Goal: Task Accomplishment & Management: Manage account settings

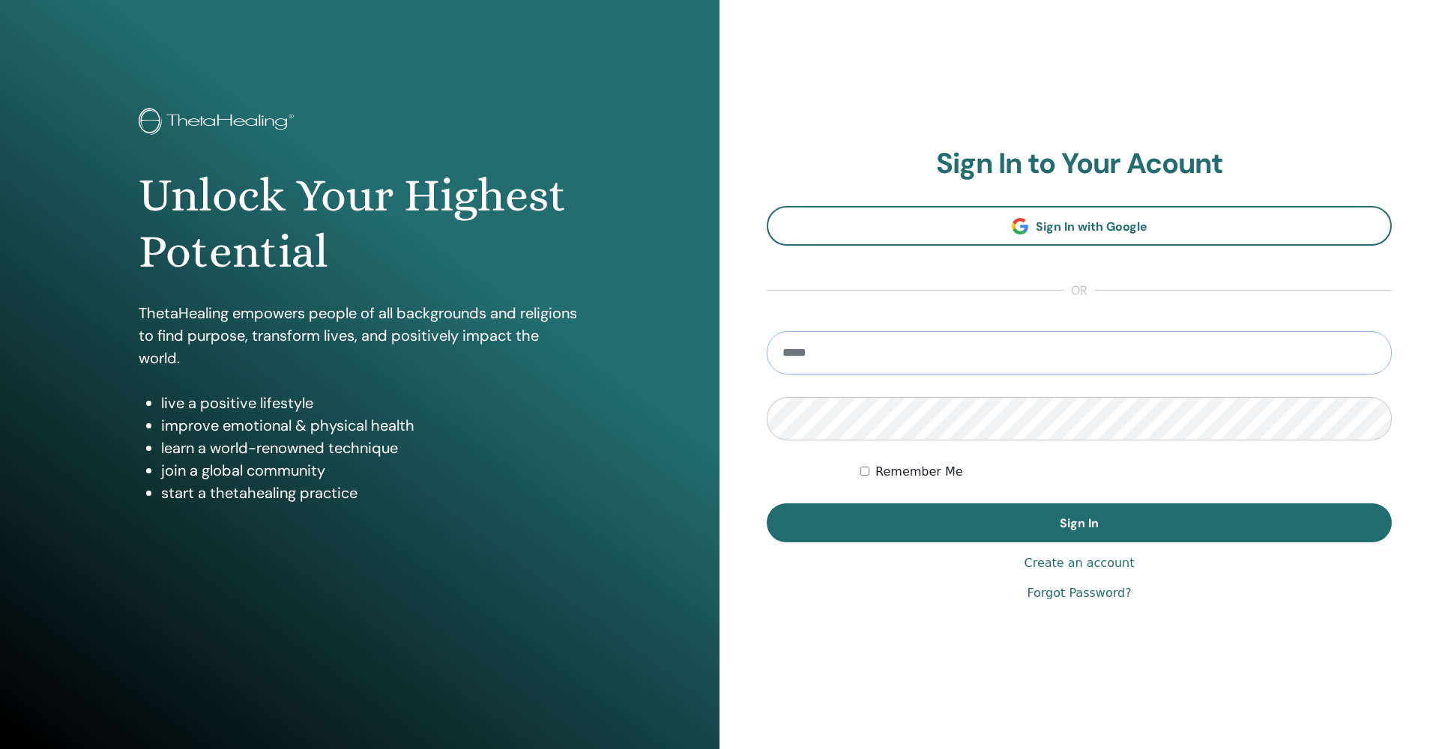
type input "**********"
click at [1079, 523] on button "Sign In" at bounding box center [1079, 523] width 625 height 39
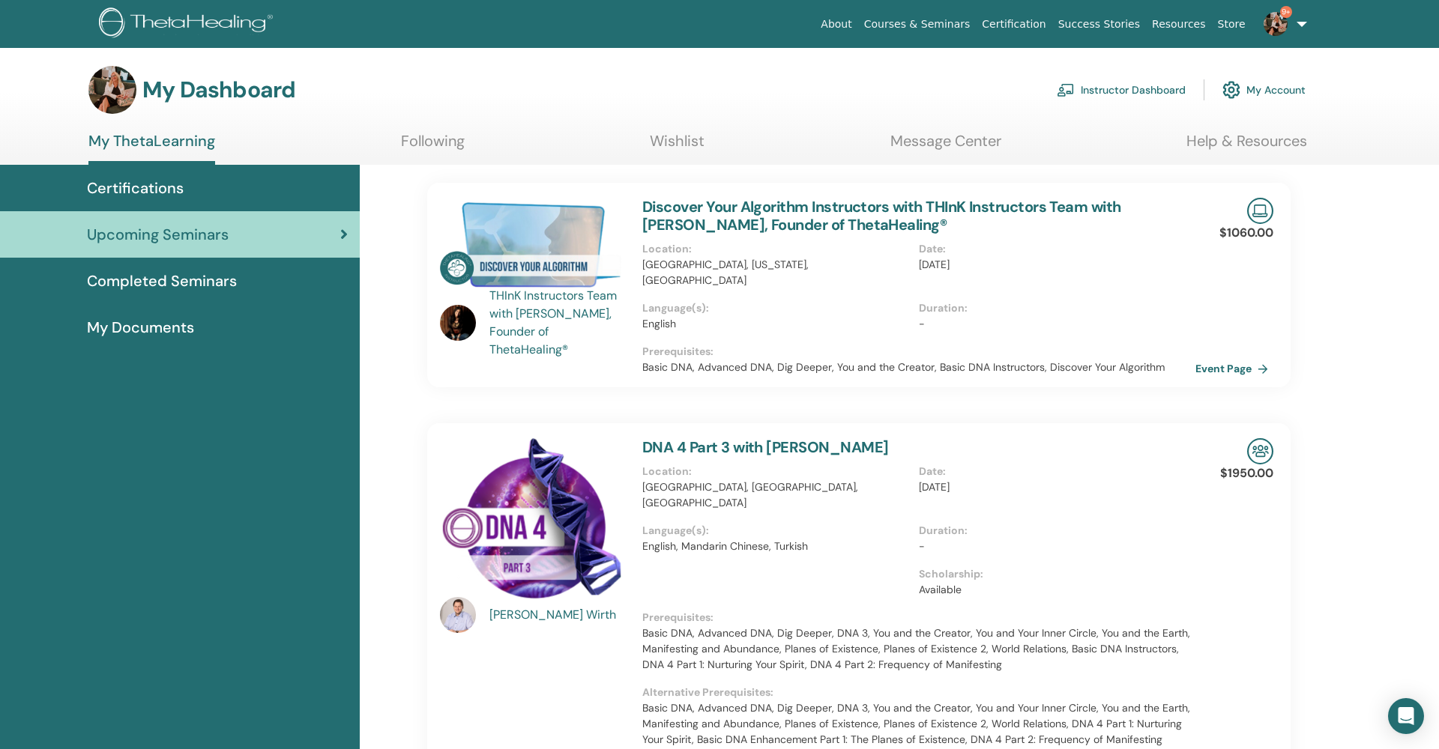
click at [1115, 91] on link "Instructor Dashboard" at bounding box center [1121, 89] width 129 height 33
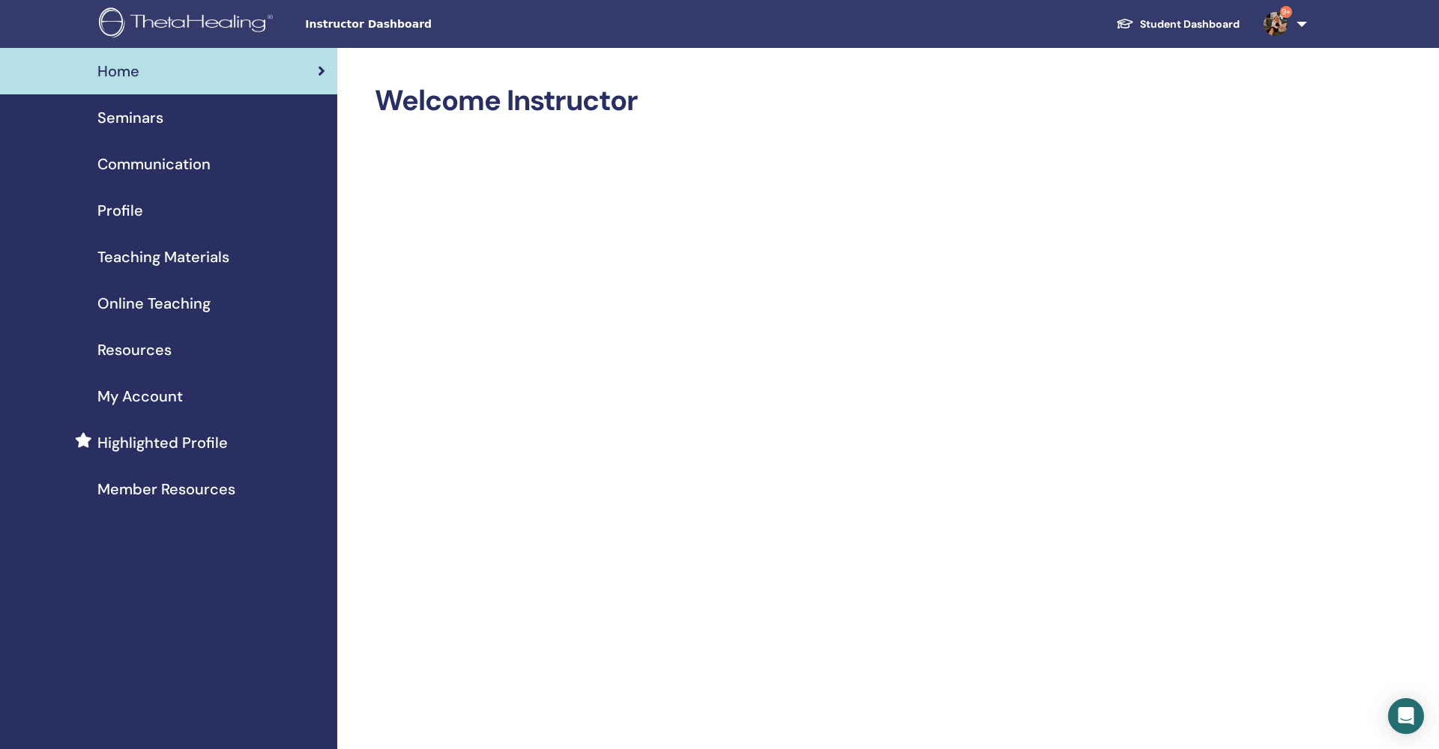
click at [162, 115] on span "Seminars" at bounding box center [130, 117] width 66 height 22
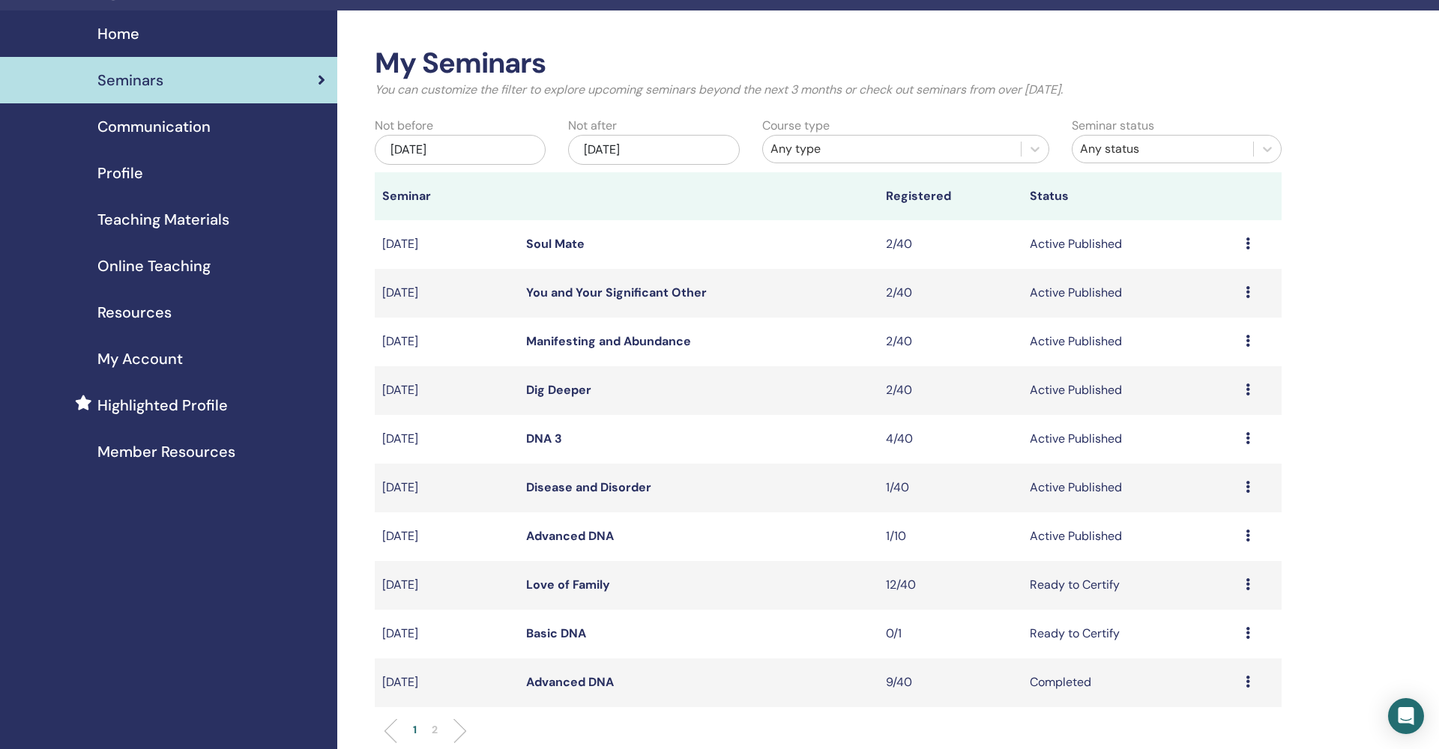
scroll to position [39, 0]
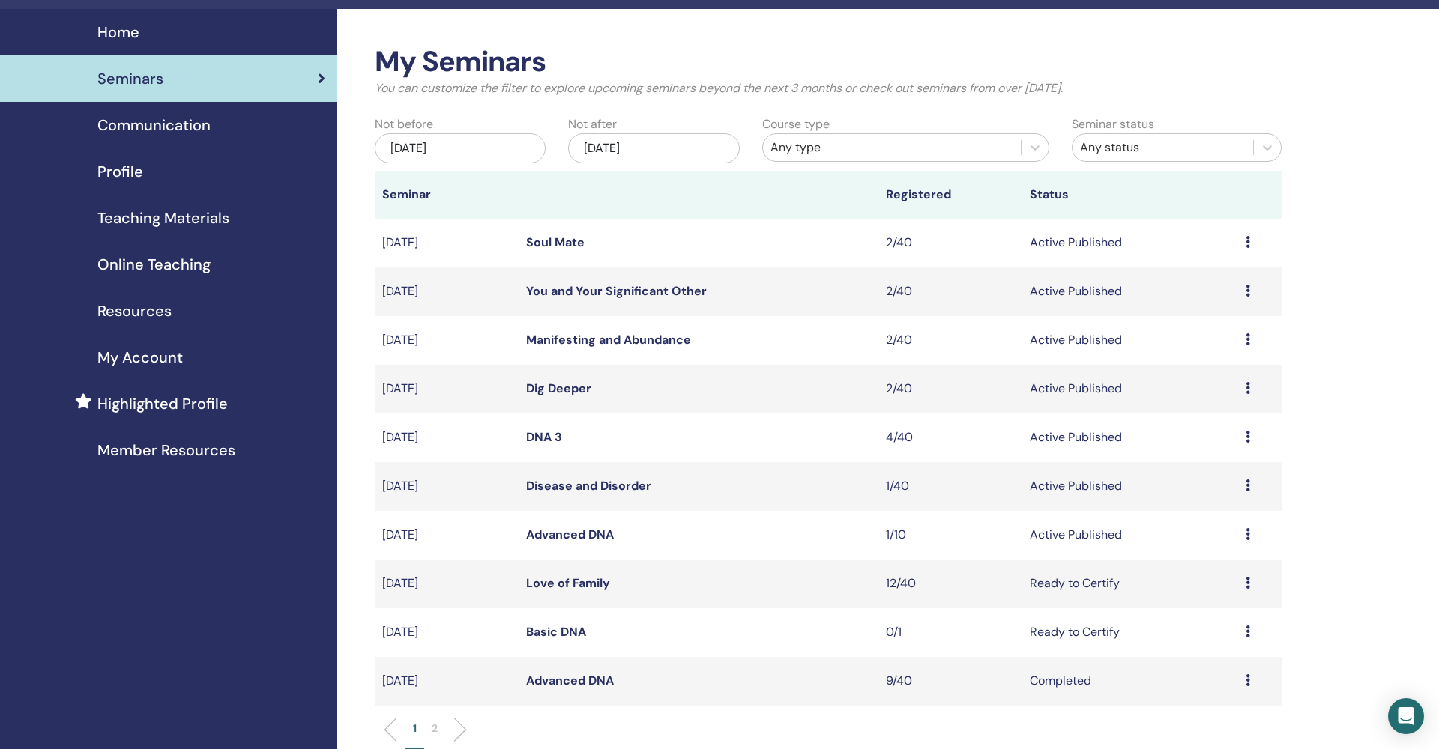
click at [562, 629] on link "Basic DNA" at bounding box center [556, 632] width 60 height 16
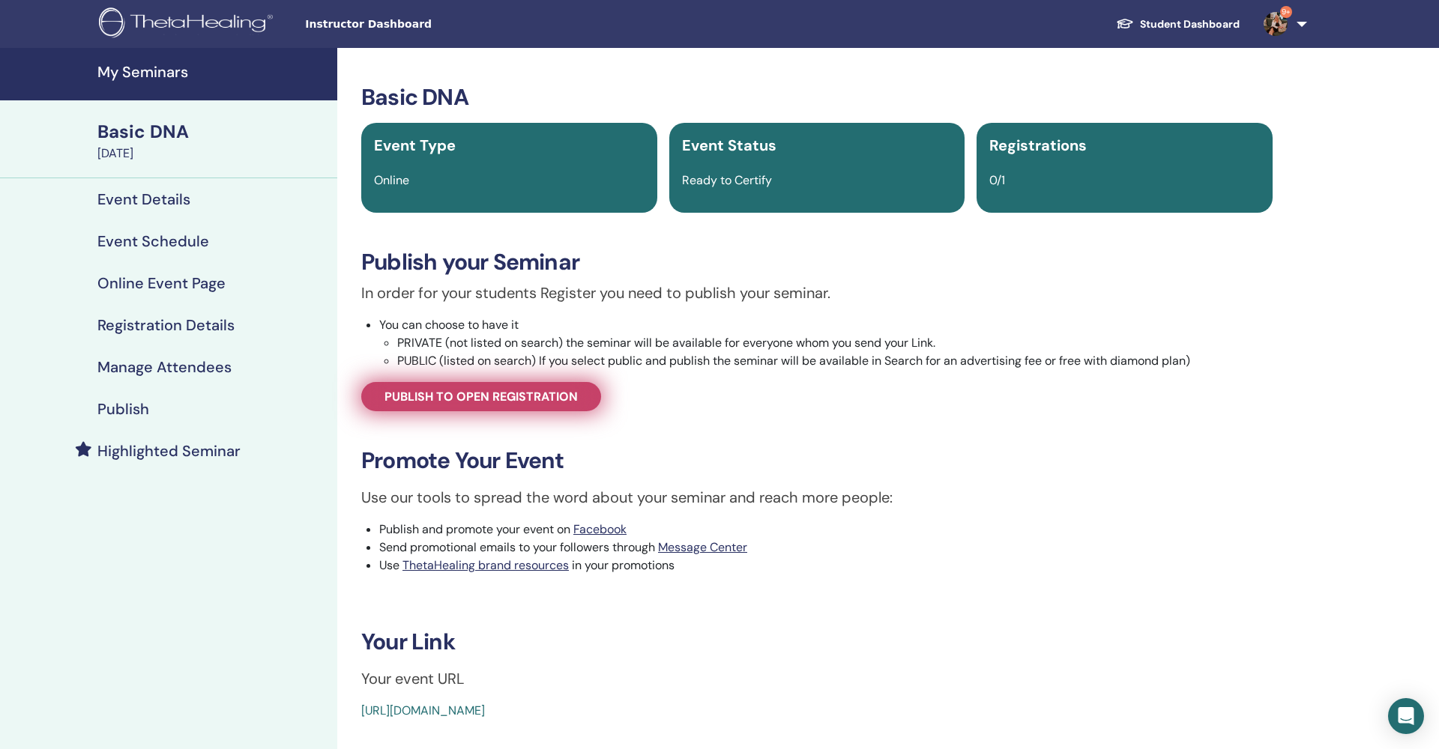
click at [485, 406] on link "Publish to open registration" at bounding box center [481, 396] width 240 height 29
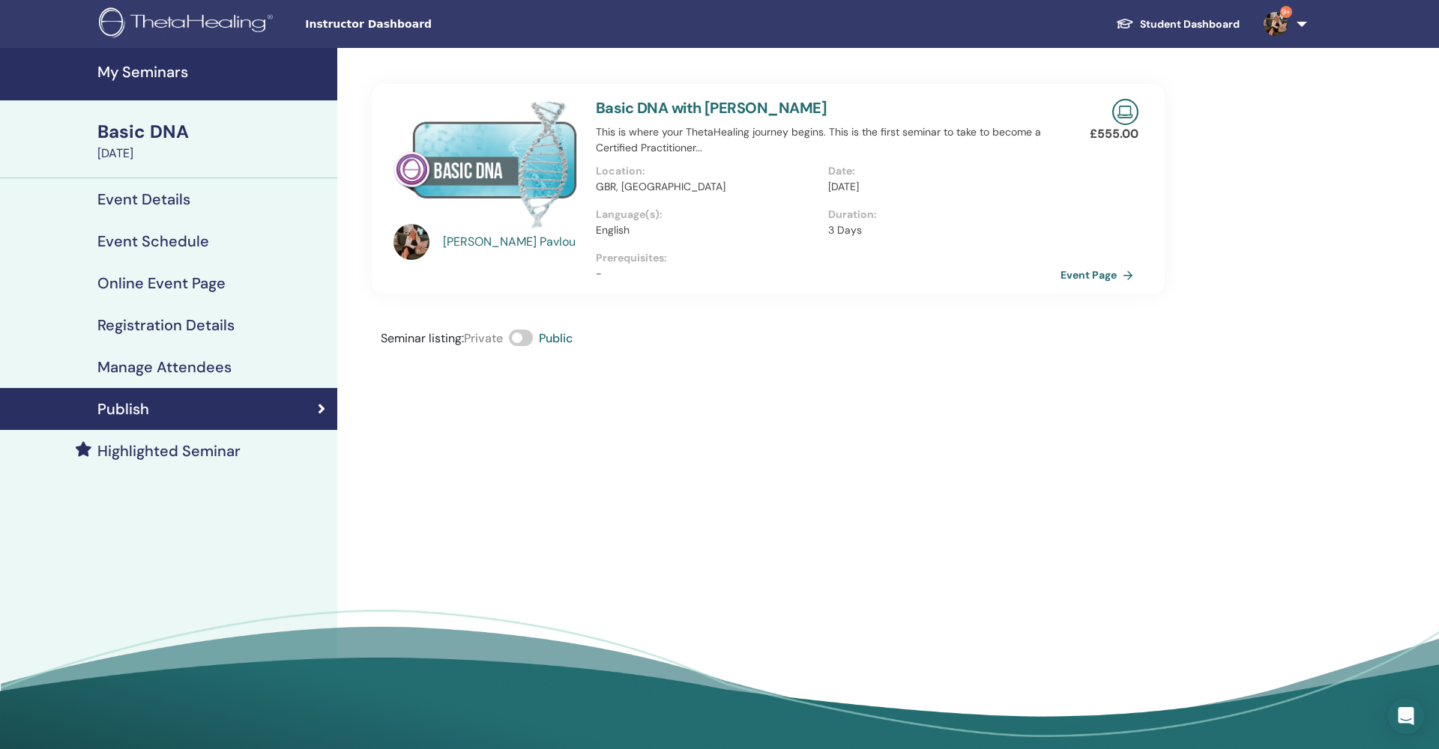
click at [181, 363] on h4 "Manage Attendees" at bounding box center [164, 367] width 134 height 18
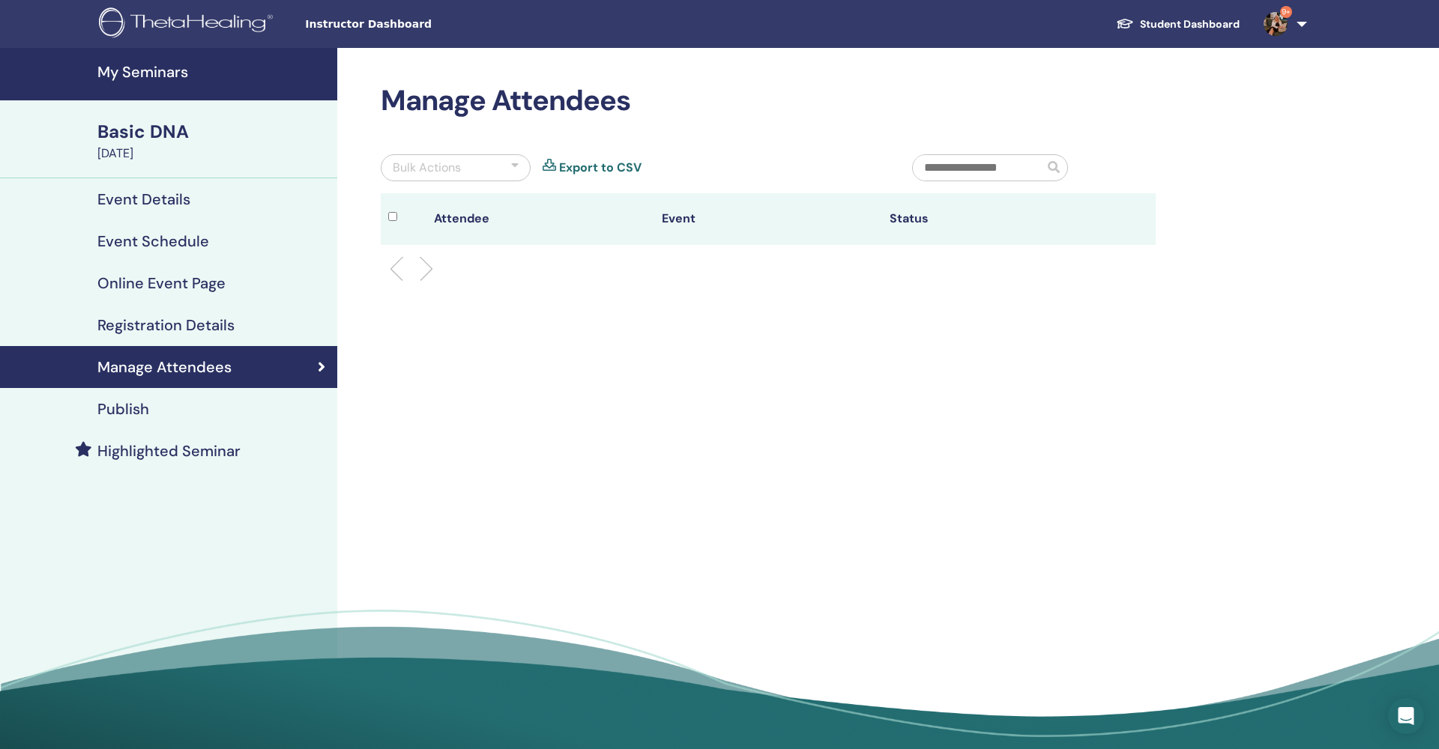
click at [159, 70] on h4 "My Seminars" at bounding box center [212, 72] width 231 height 18
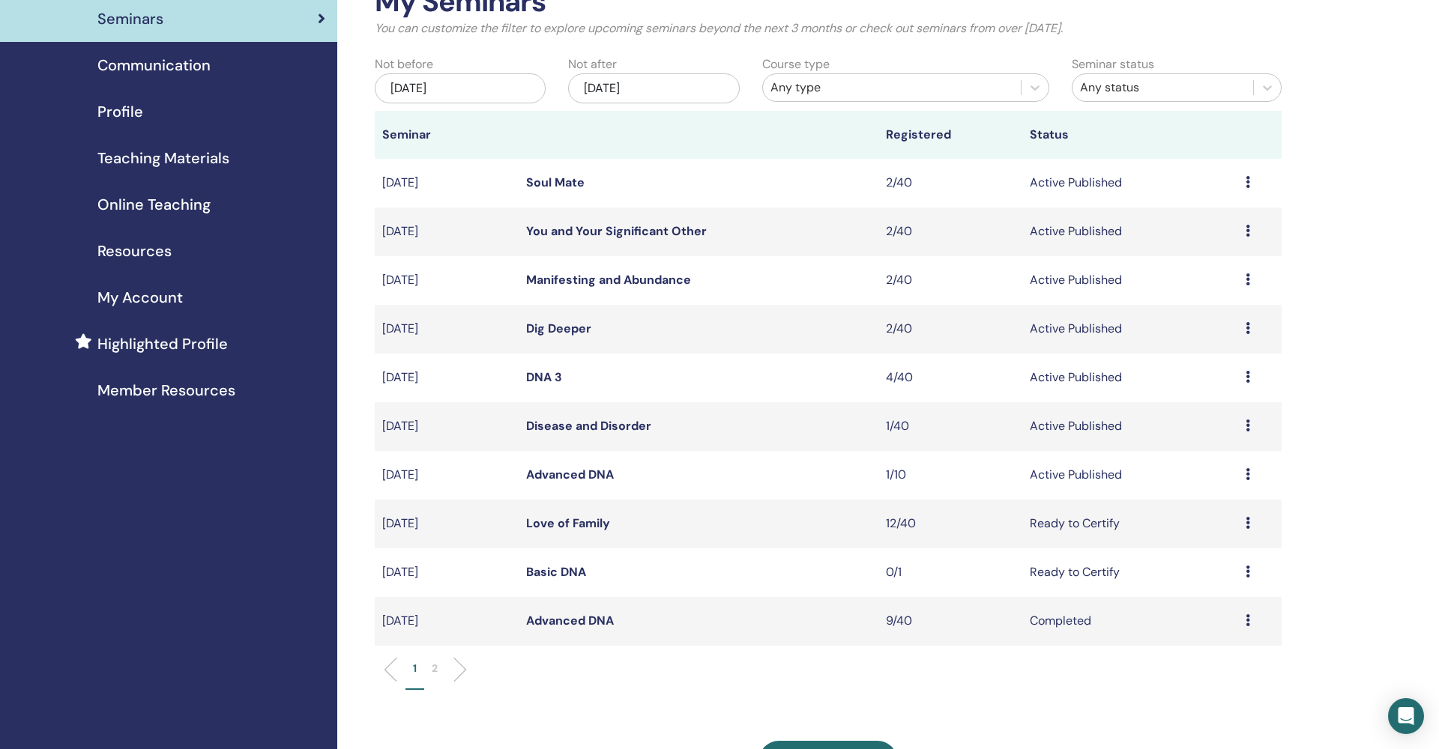
scroll to position [109, 0]
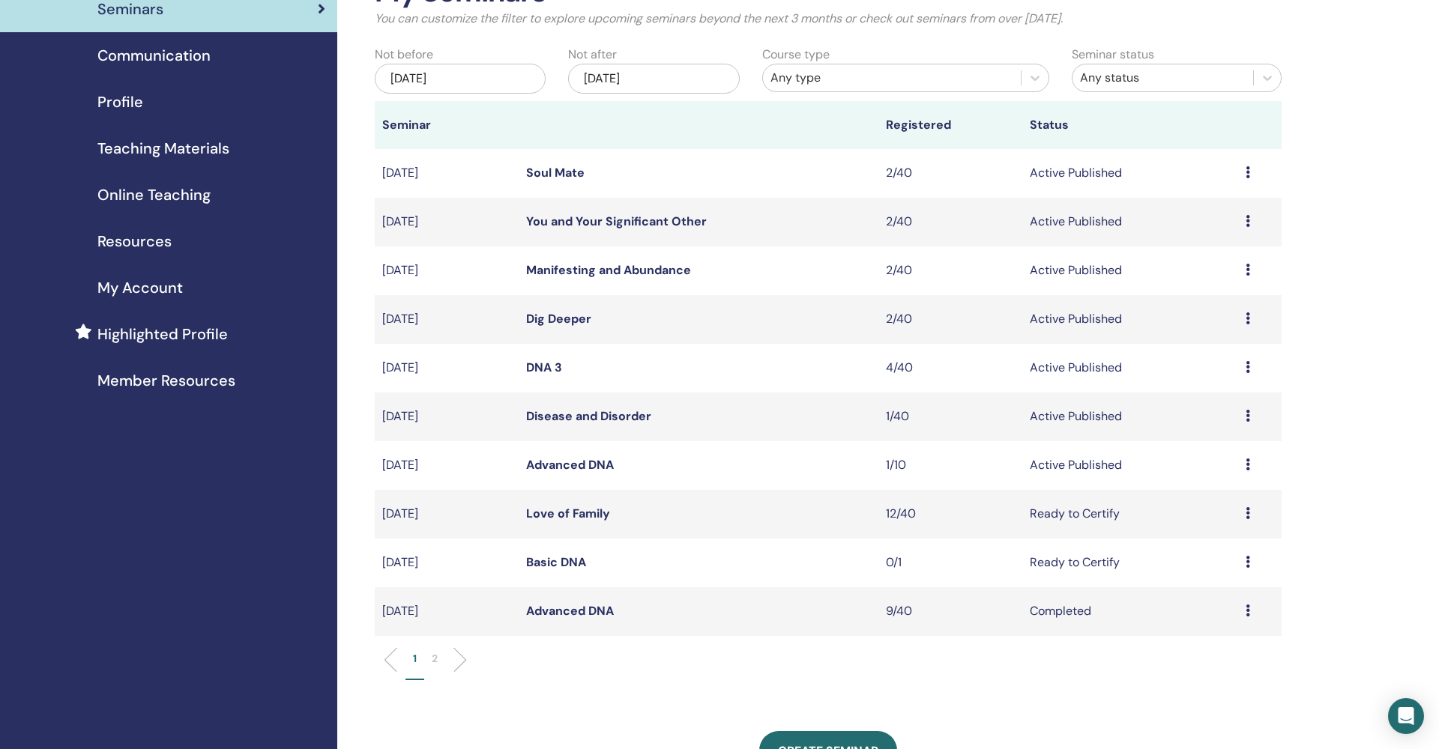
click at [1249, 560] on icon at bounding box center [1248, 562] width 4 height 12
click at [1208, 642] on p "Cancel" at bounding box center [1205, 640] width 57 height 18
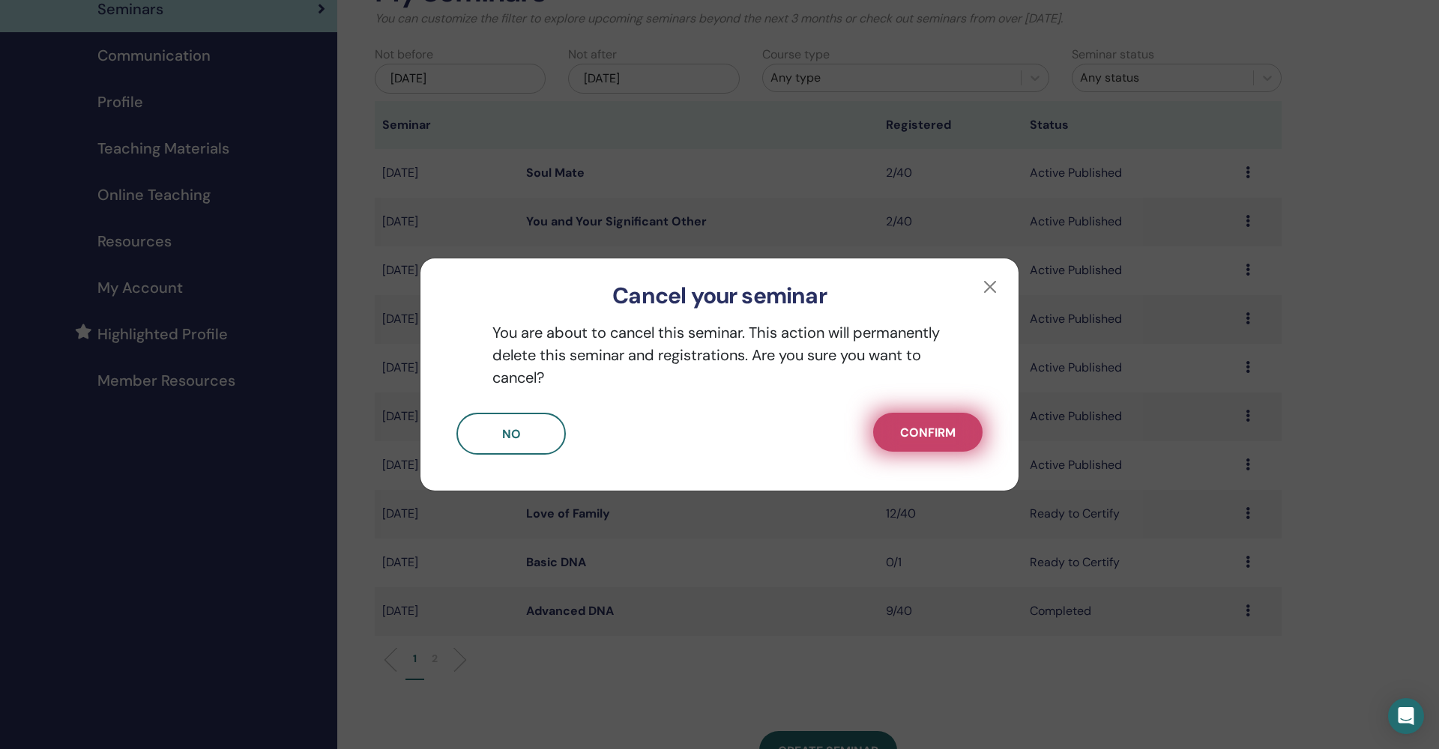
click at [907, 444] on button "Confirm" at bounding box center [927, 432] width 109 height 39
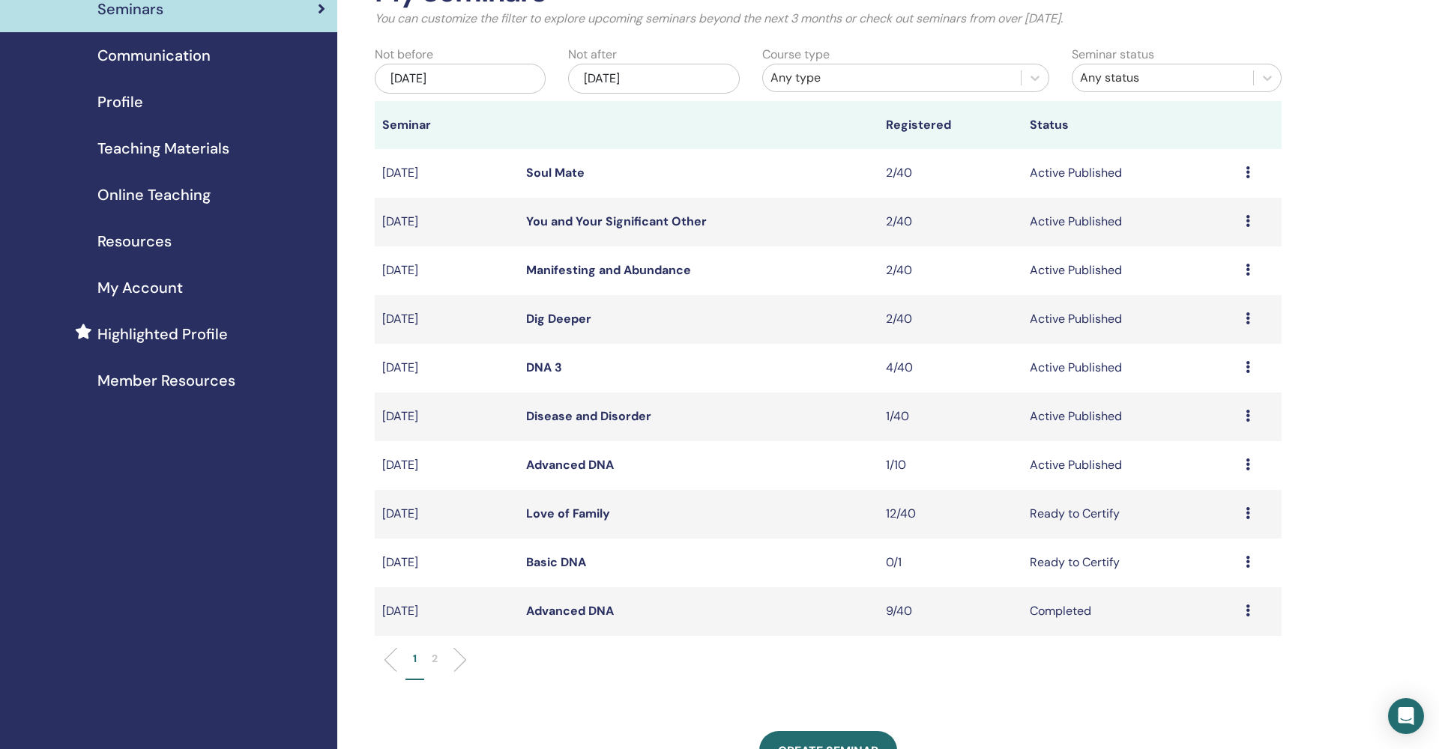
click at [578, 516] on link "Love of Family" at bounding box center [568, 514] width 84 height 16
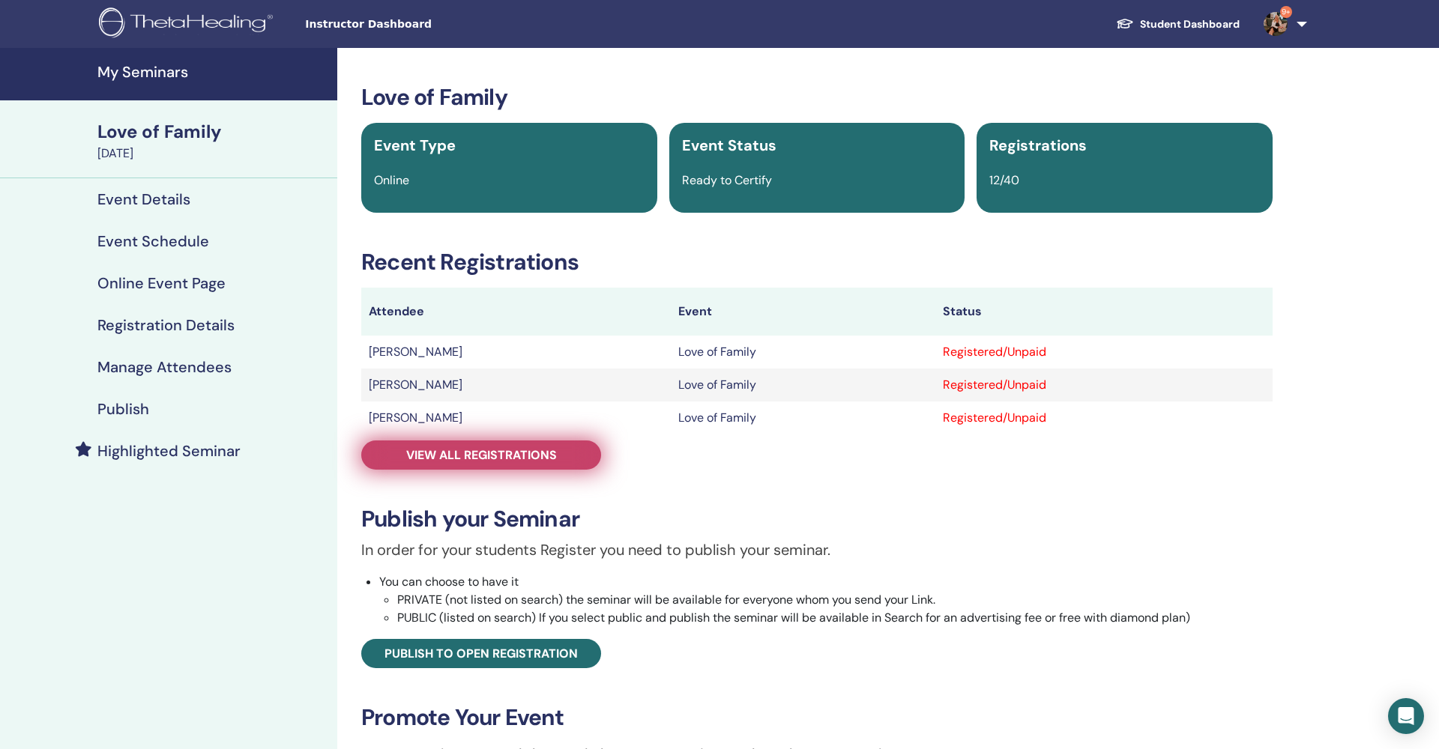
click at [518, 453] on span "View all registrations" at bounding box center [481, 455] width 151 height 16
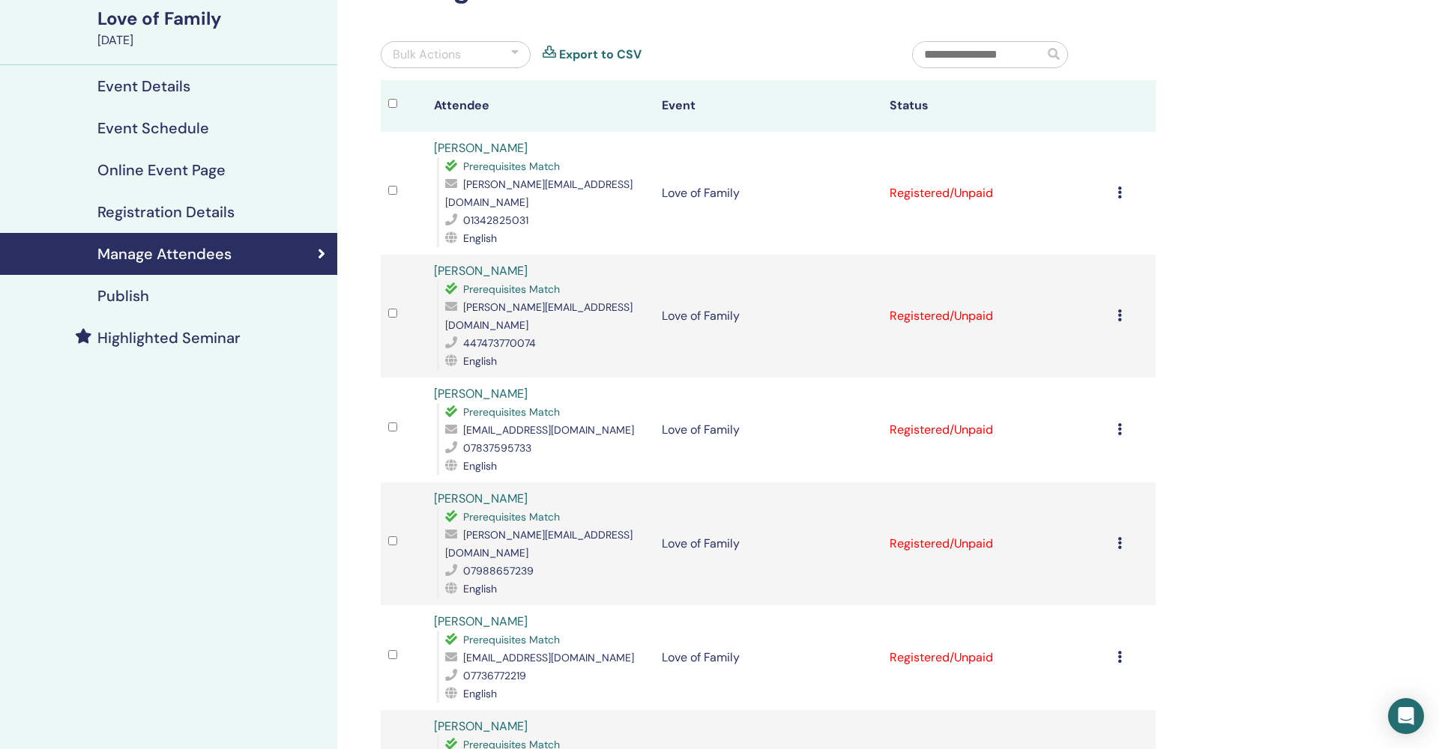
scroll to position [87, 0]
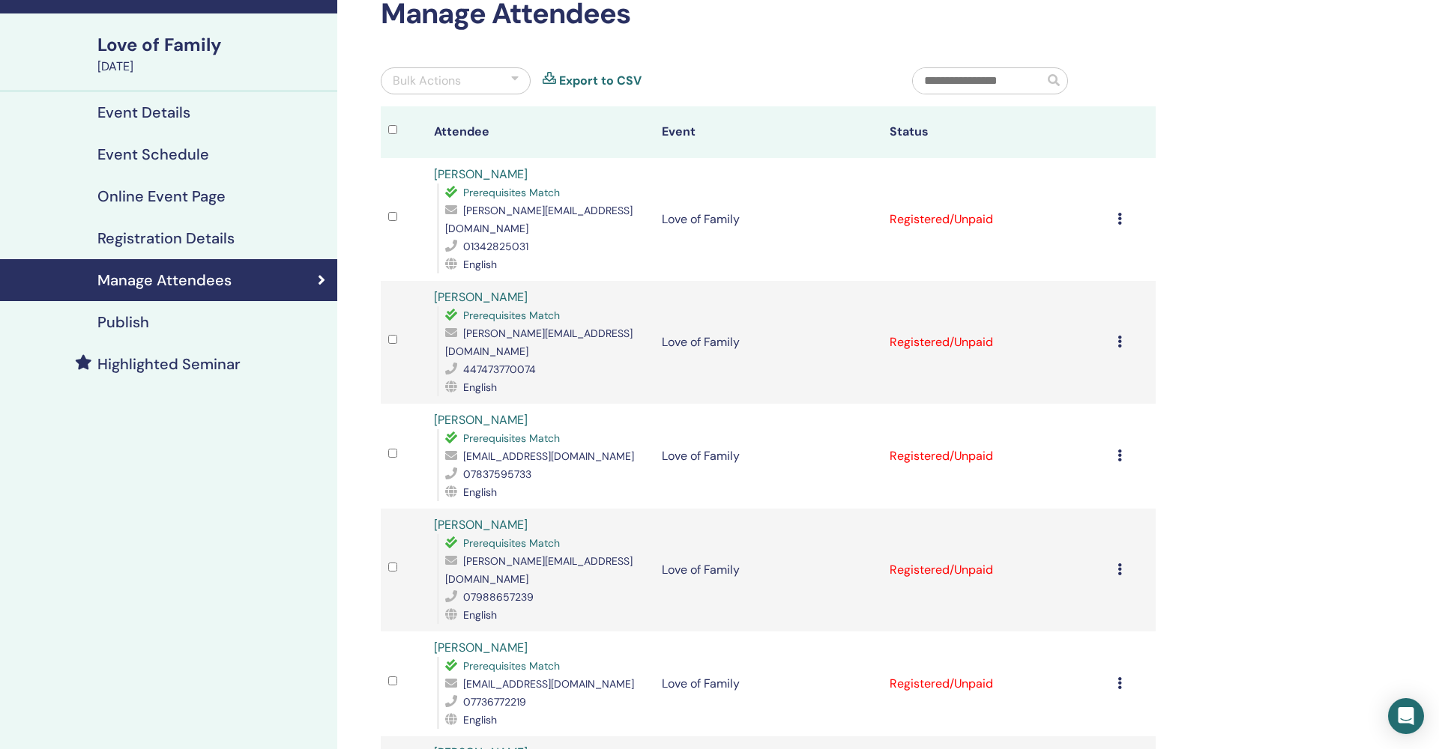
click at [1121, 213] on icon at bounding box center [1119, 219] width 4 height 12
click at [1094, 337] on p "Complete and Certify" at bounding box center [1101, 336] width 118 height 18
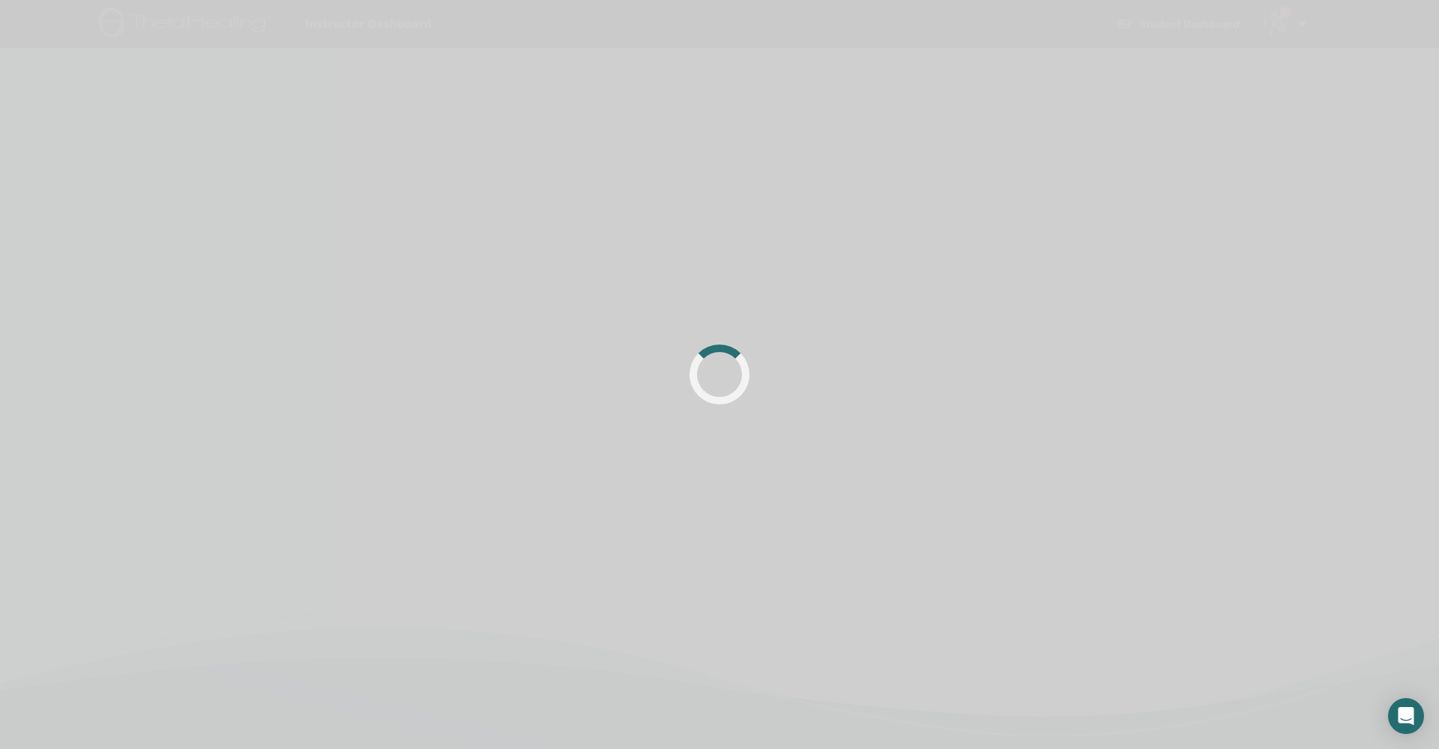
scroll to position [87, 0]
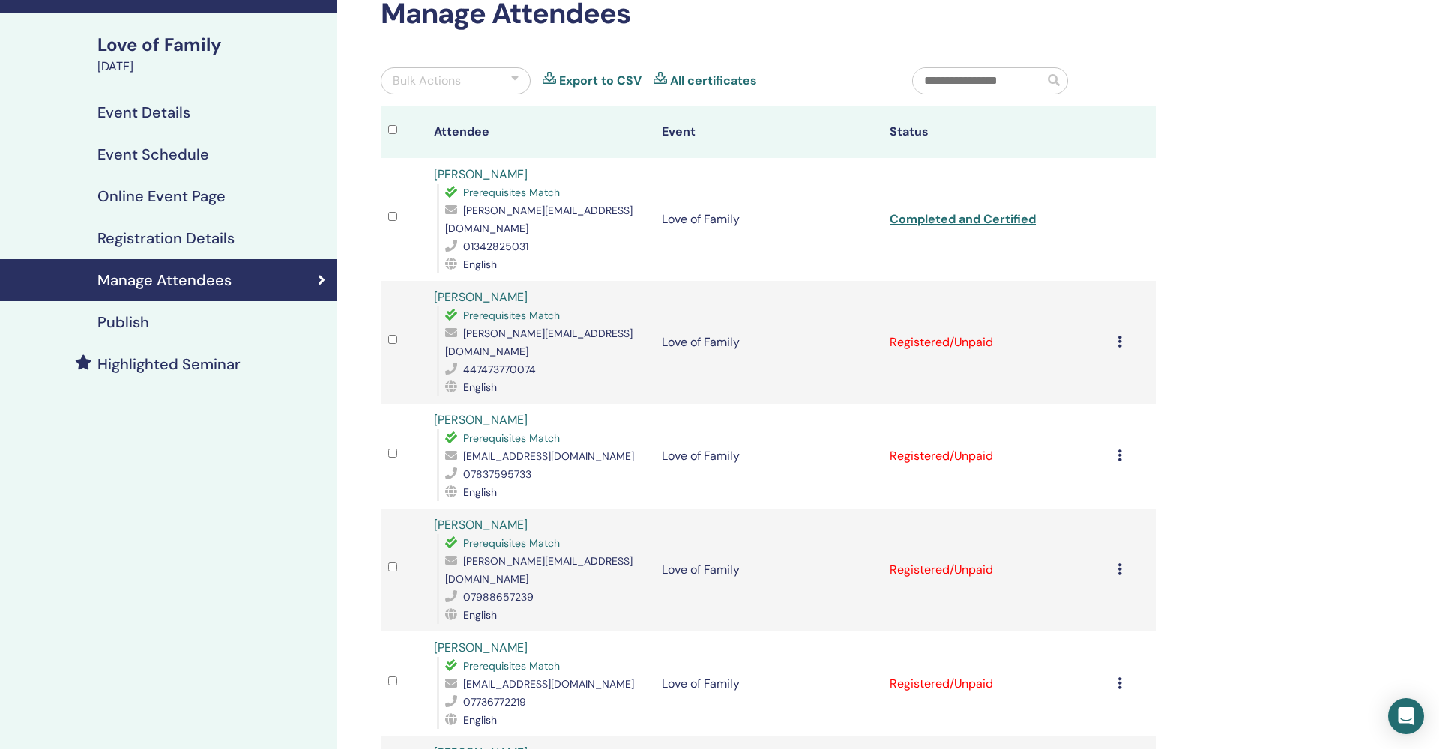
click at [1120, 336] on icon at bounding box center [1119, 342] width 4 height 12
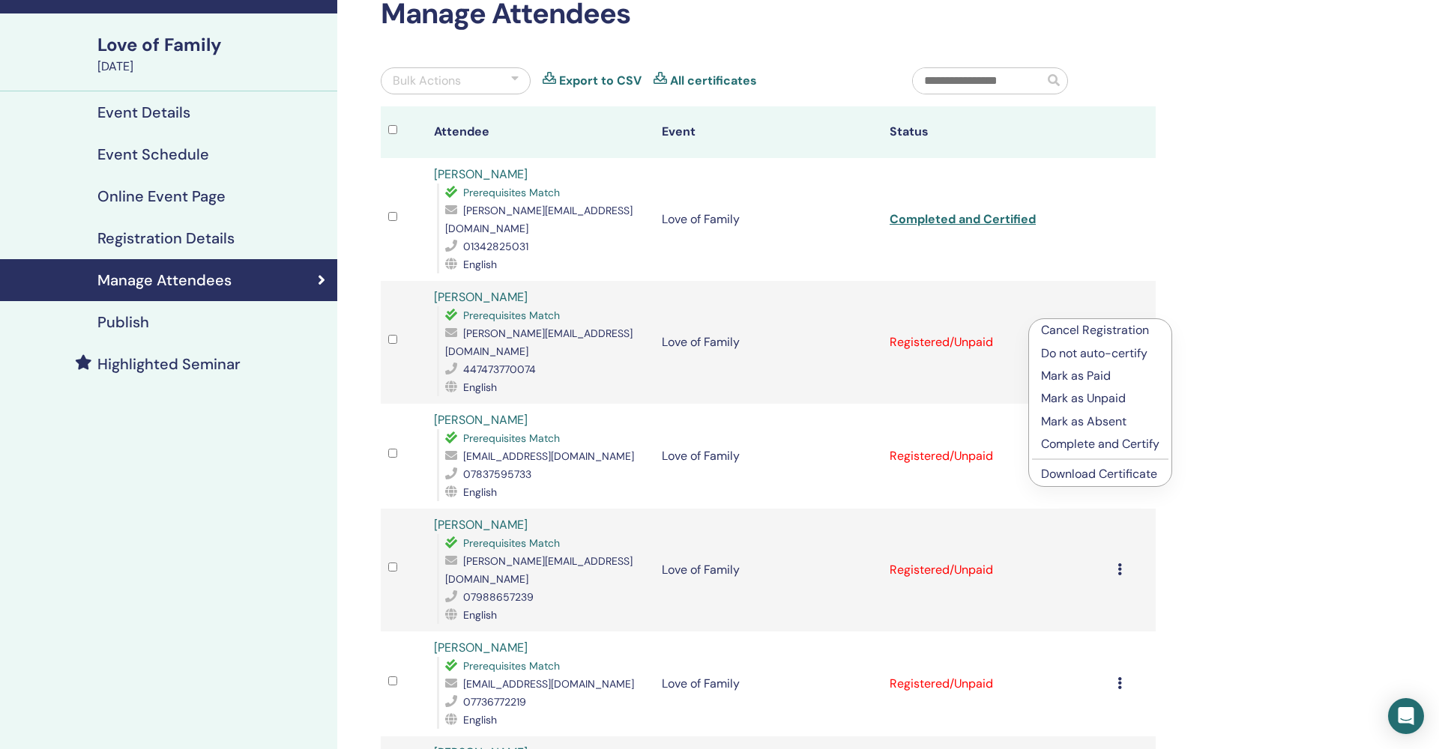
click at [1089, 447] on p "Complete and Certify" at bounding box center [1100, 444] width 118 height 18
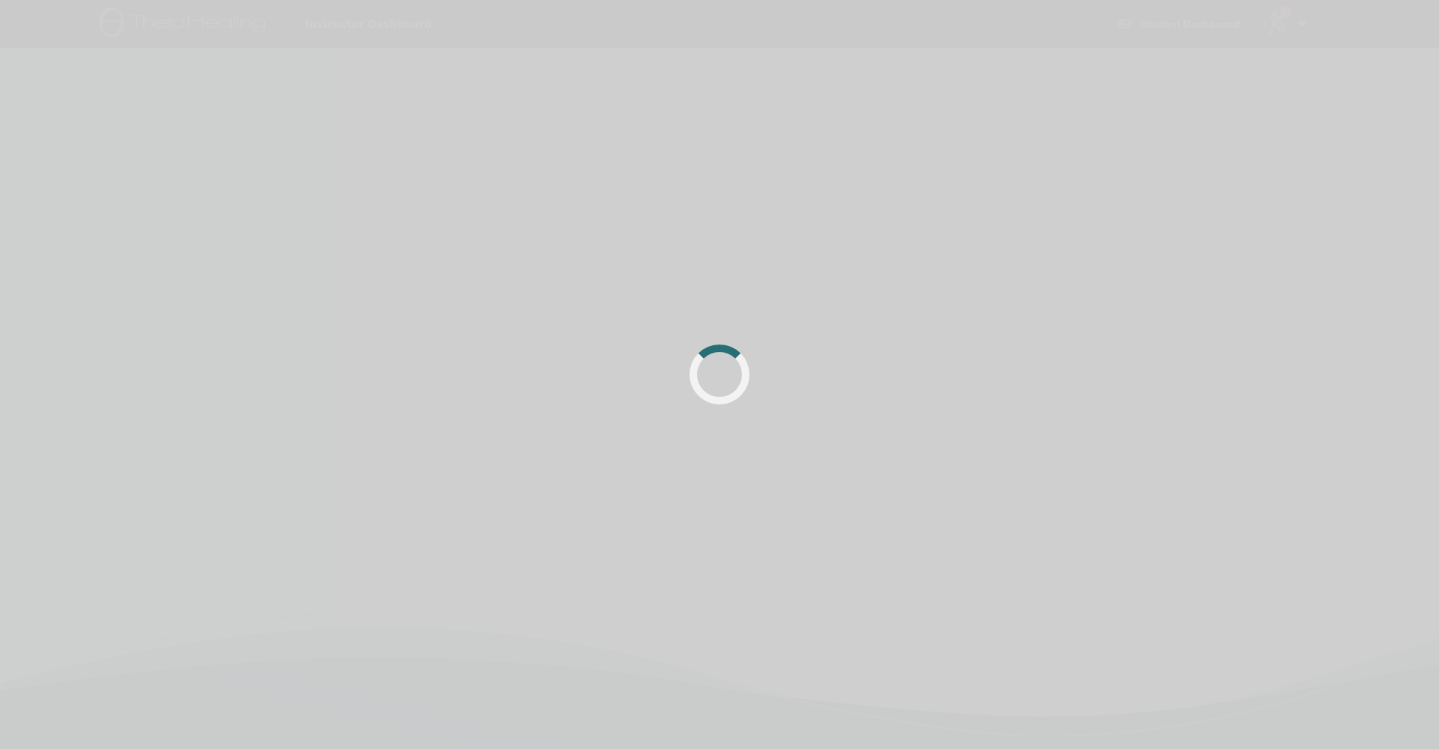
scroll to position [87, 0]
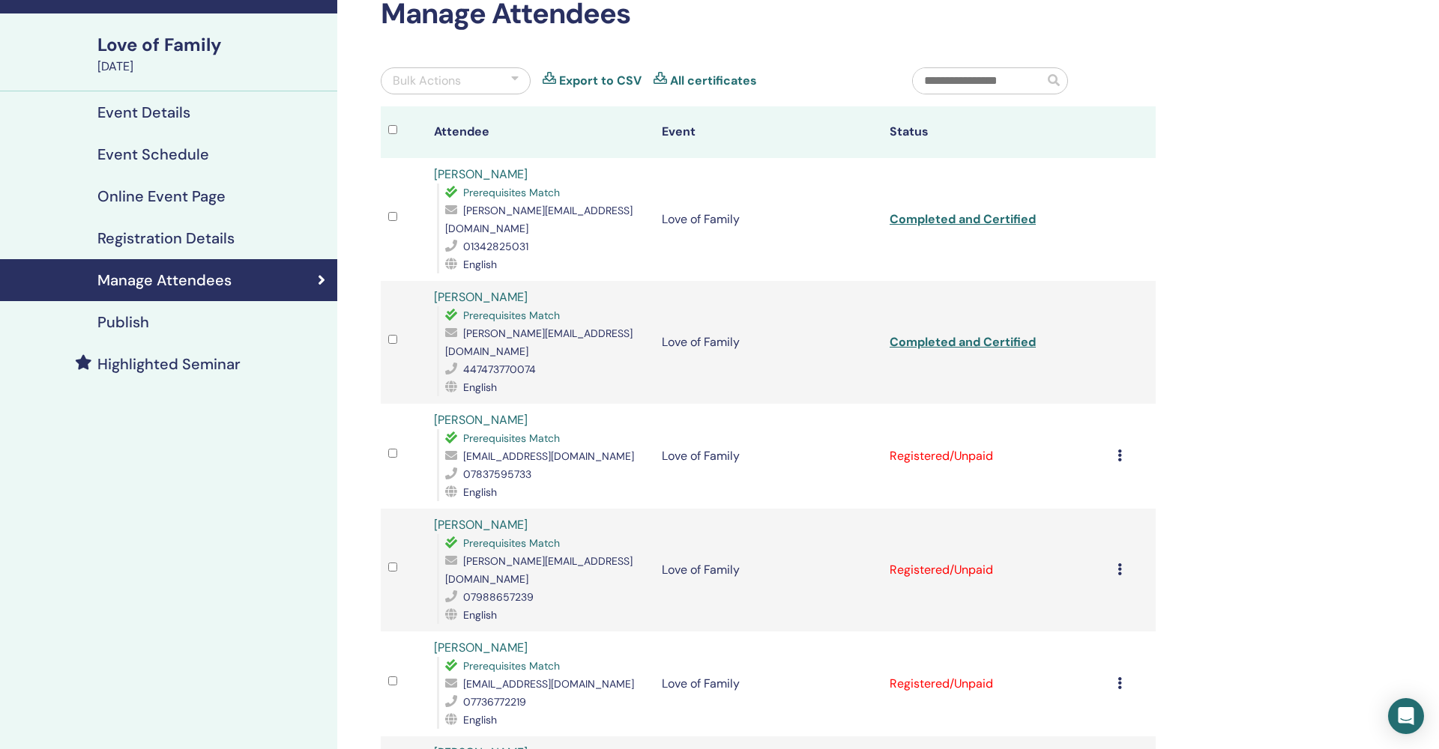
click at [1120, 450] on icon at bounding box center [1119, 456] width 4 height 12
click at [1090, 552] on p "Complete and Certify" at bounding box center [1100, 549] width 118 height 18
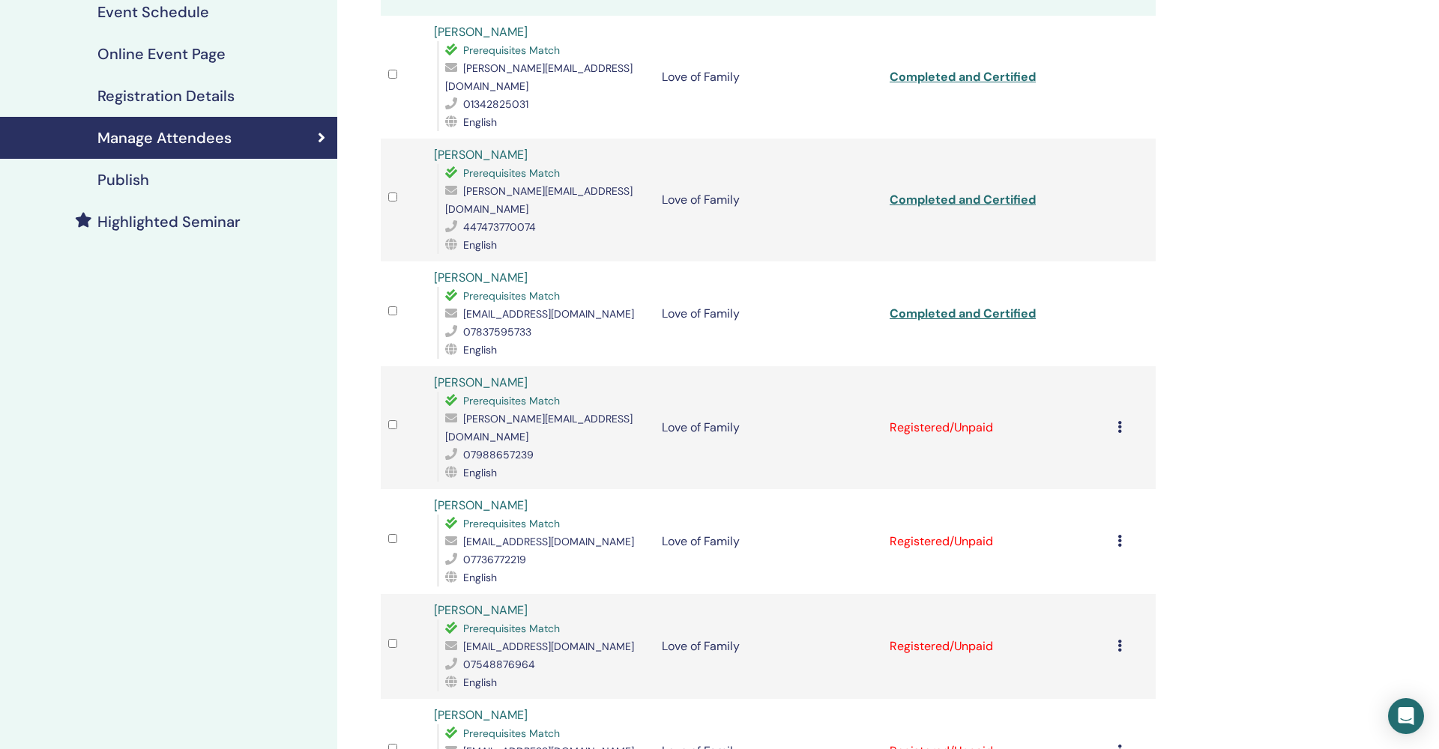
scroll to position [232, 0]
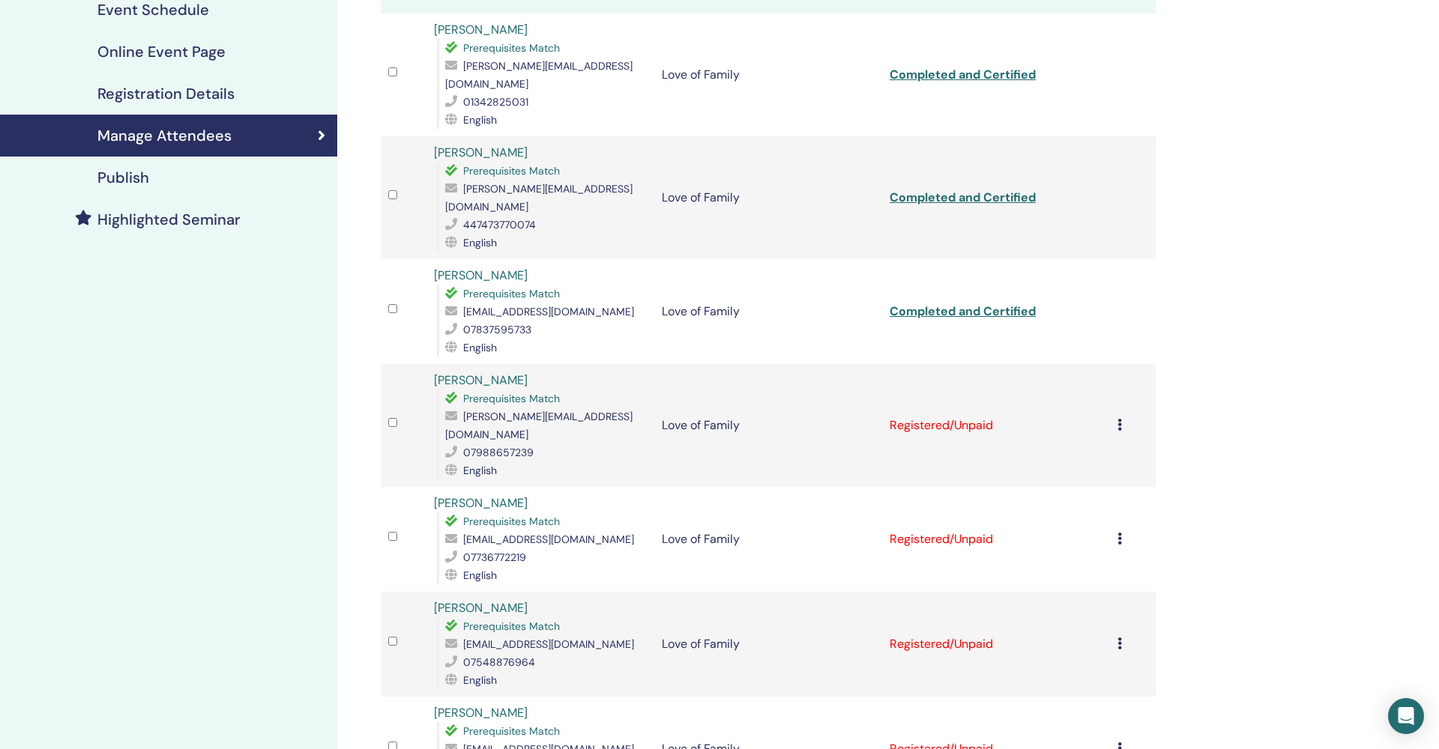
click at [1118, 419] on icon at bounding box center [1119, 425] width 4 height 12
click at [1081, 507] on p "Complete and Certify" at bounding box center [1098, 507] width 118 height 18
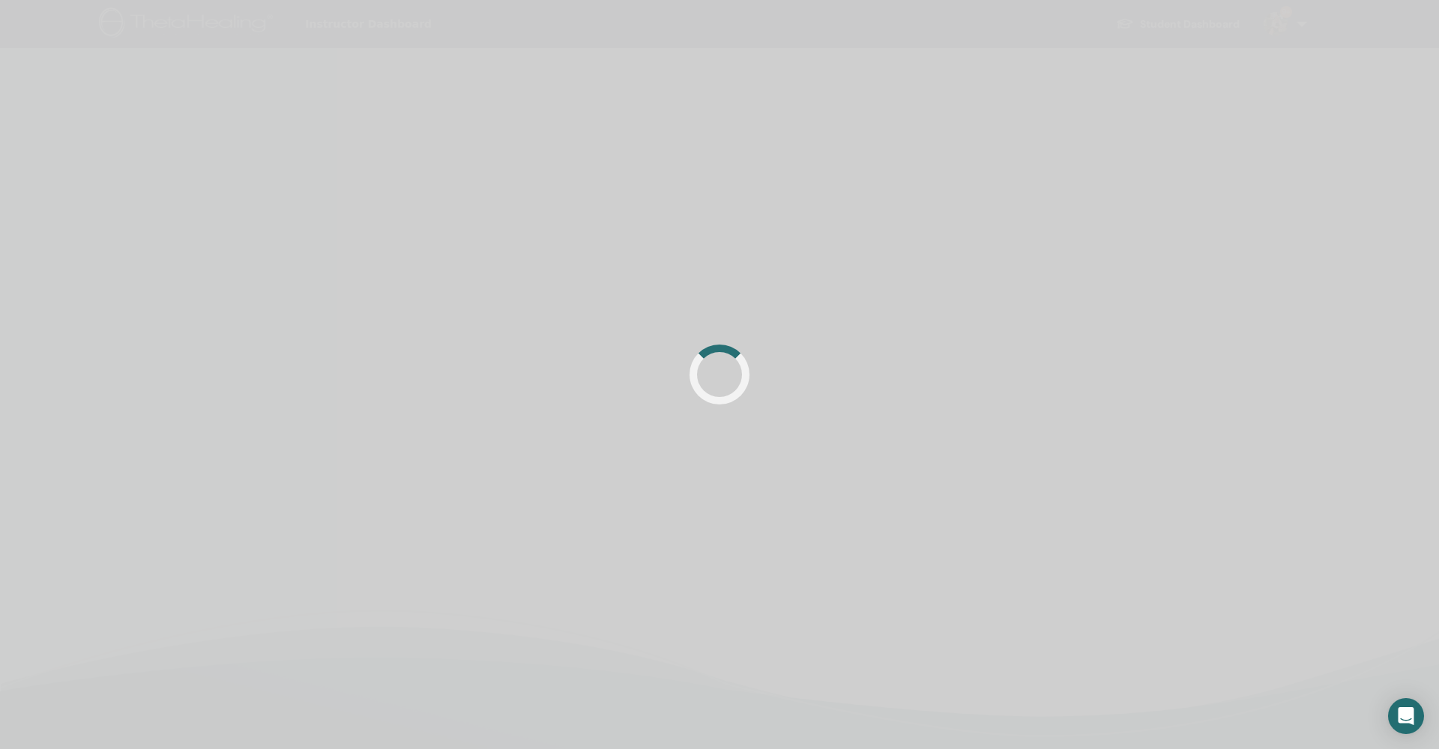
scroll to position [232, 0]
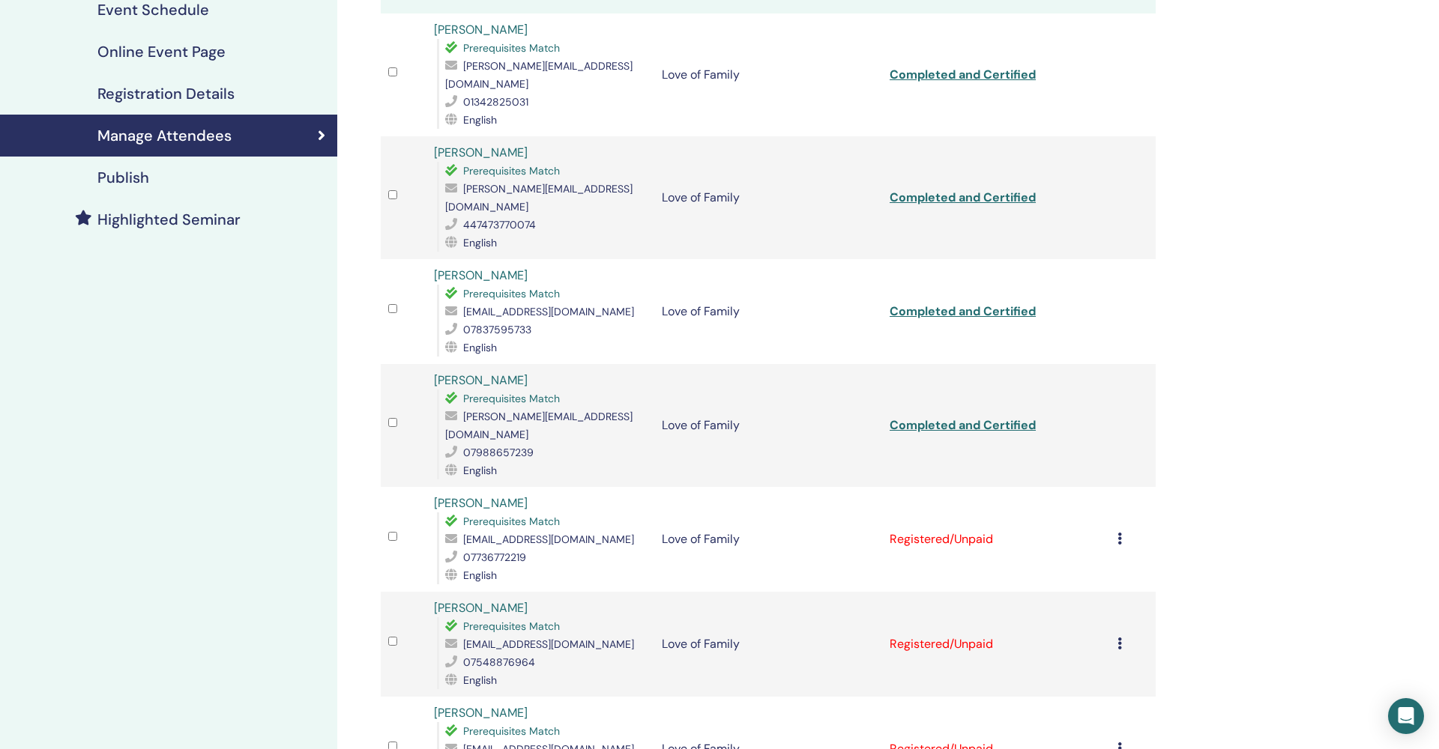
click at [1119, 533] on icon at bounding box center [1119, 539] width 4 height 12
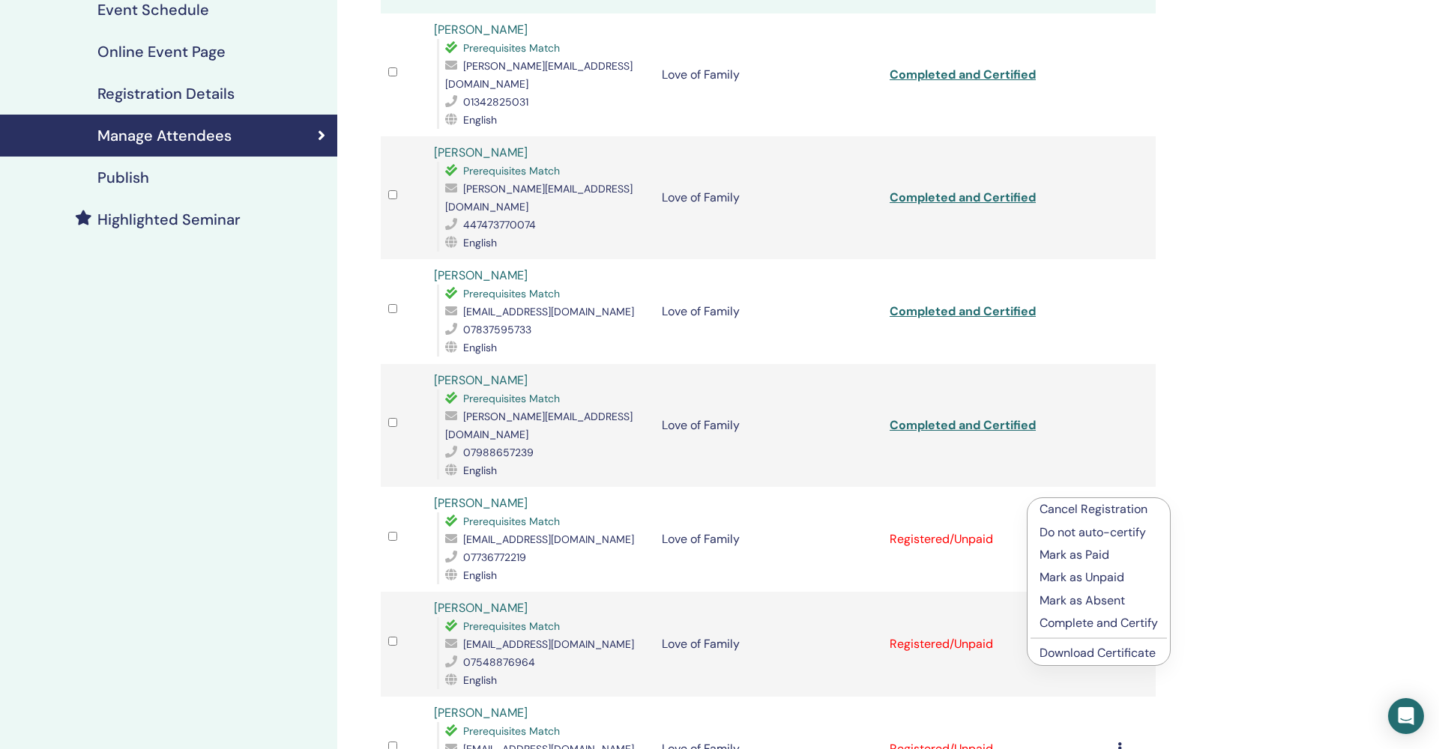
click at [1087, 623] on p "Complete and Certify" at bounding box center [1098, 624] width 118 height 18
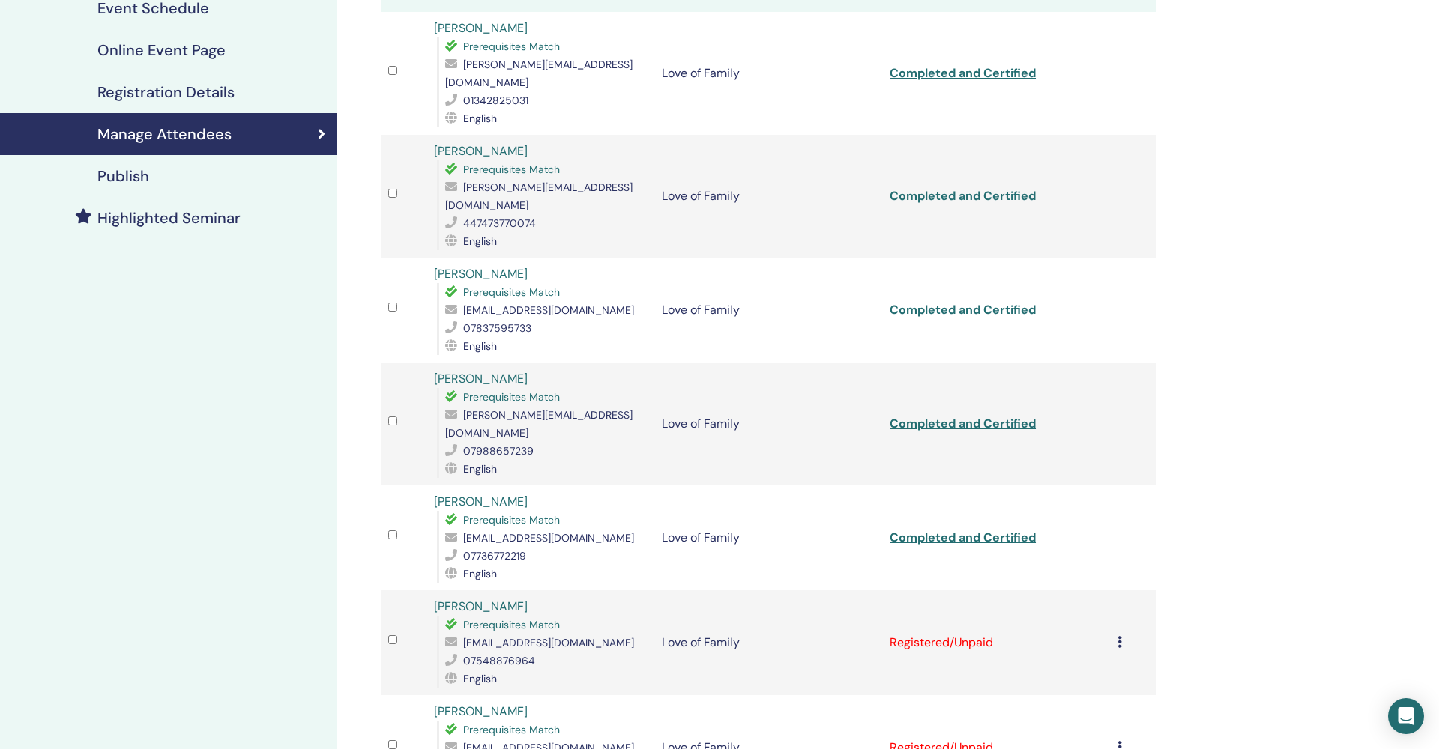
scroll to position [234, 0]
click at [1120, 635] on icon at bounding box center [1119, 641] width 4 height 12
click at [1089, 736] on p "Complete and Certify" at bounding box center [1099, 736] width 118 height 18
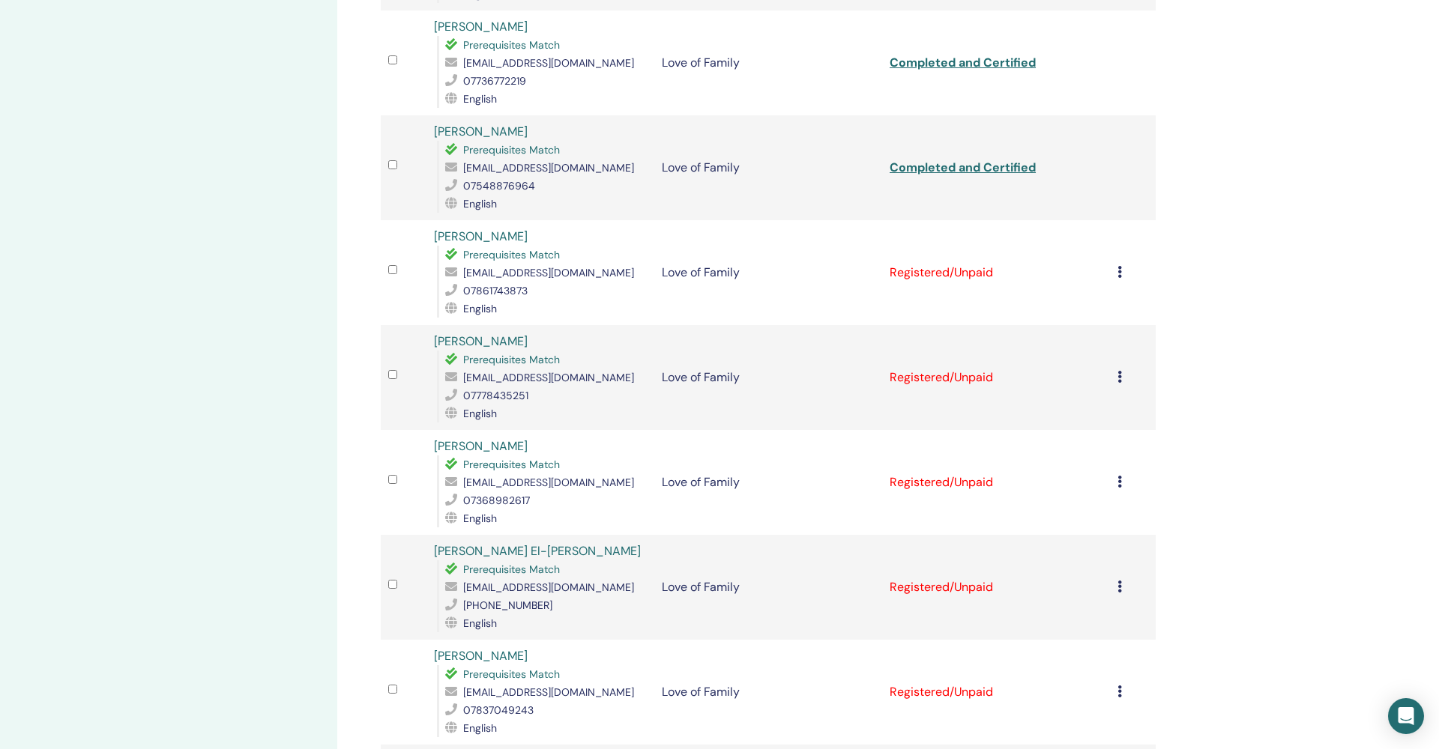
scroll to position [704, 0]
click at [1118, 270] on icon at bounding box center [1119, 276] width 4 height 12
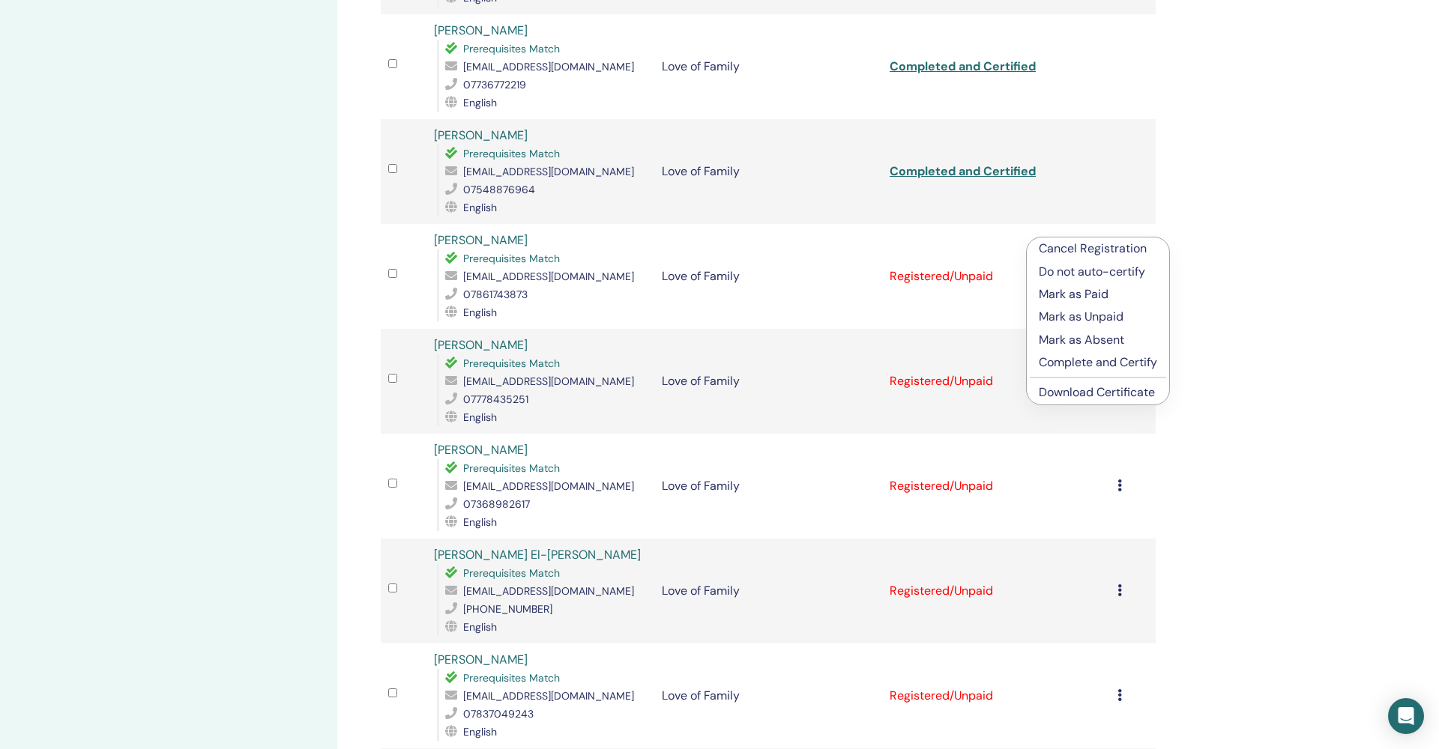
click at [1066, 366] on p "Complete and Certify" at bounding box center [1098, 363] width 118 height 18
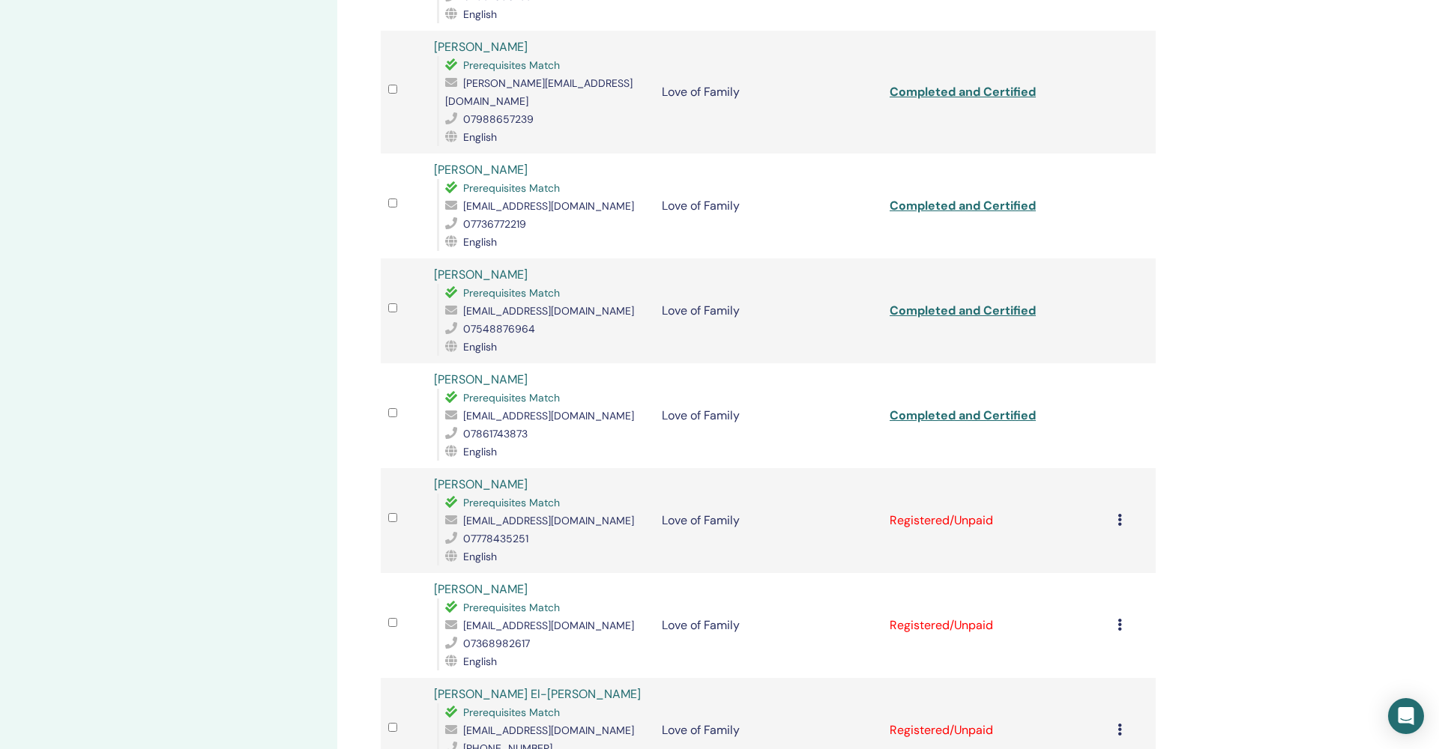
scroll to position [582, 0]
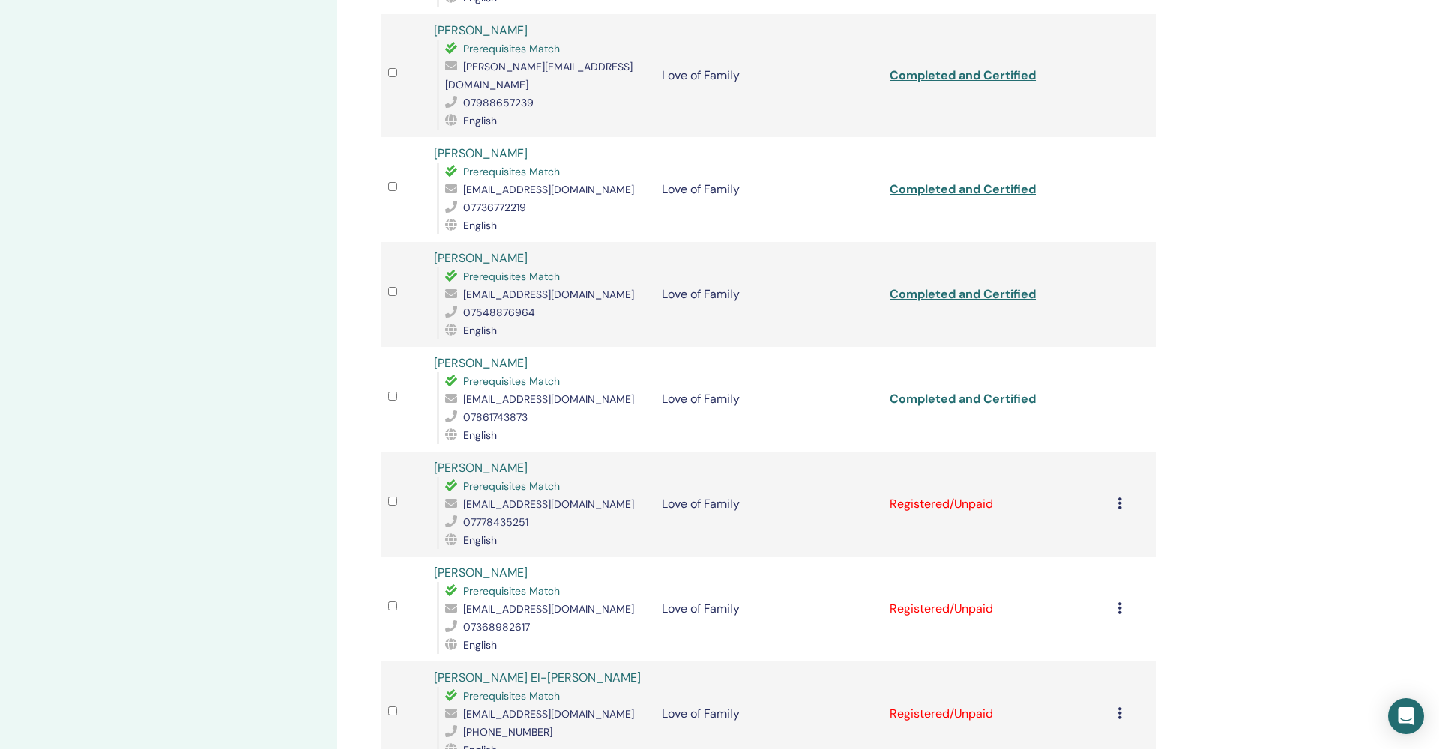
click at [1119, 498] on icon at bounding box center [1119, 504] width 4 height 12
click at [1096, 594] on p "Complete and Certify" at bounding box center [1098, 594] width 118 height 18
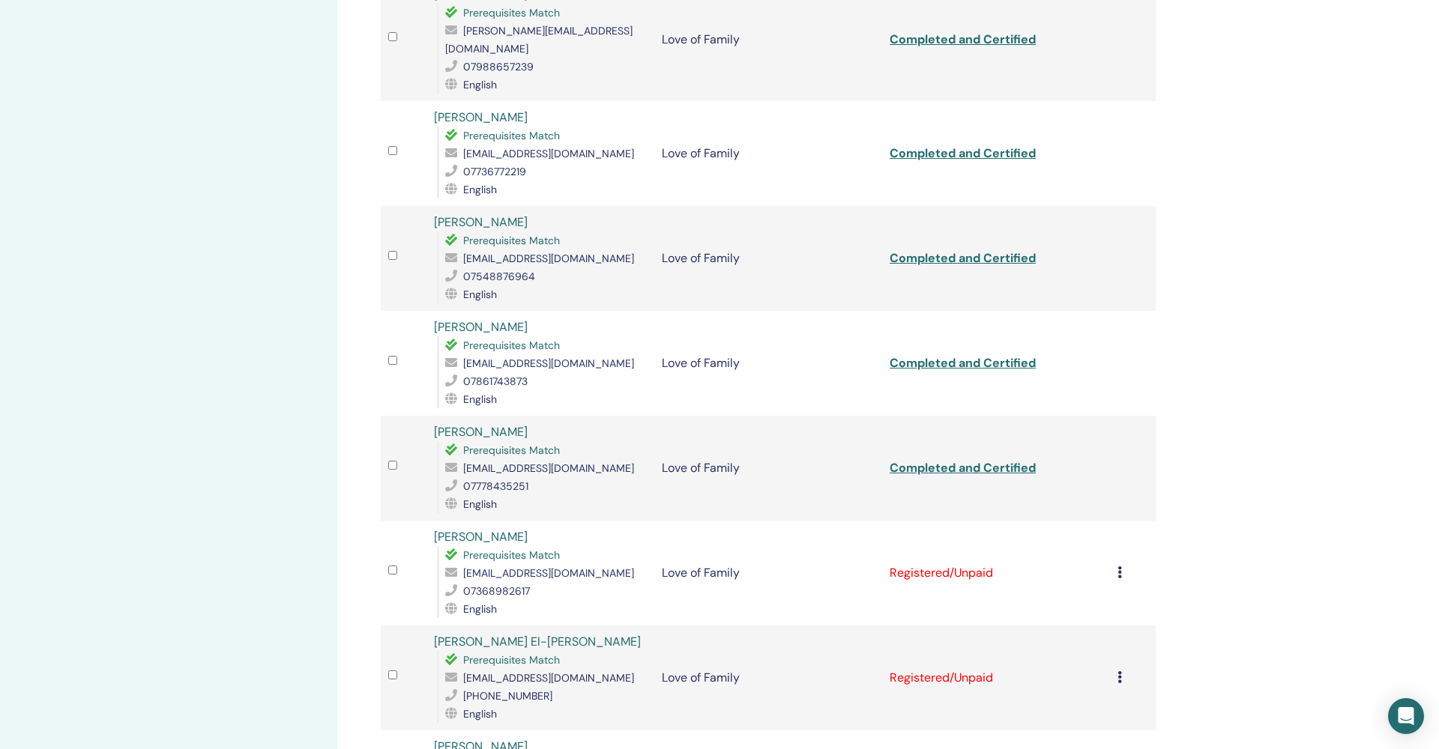
scroll to position [626, 0]
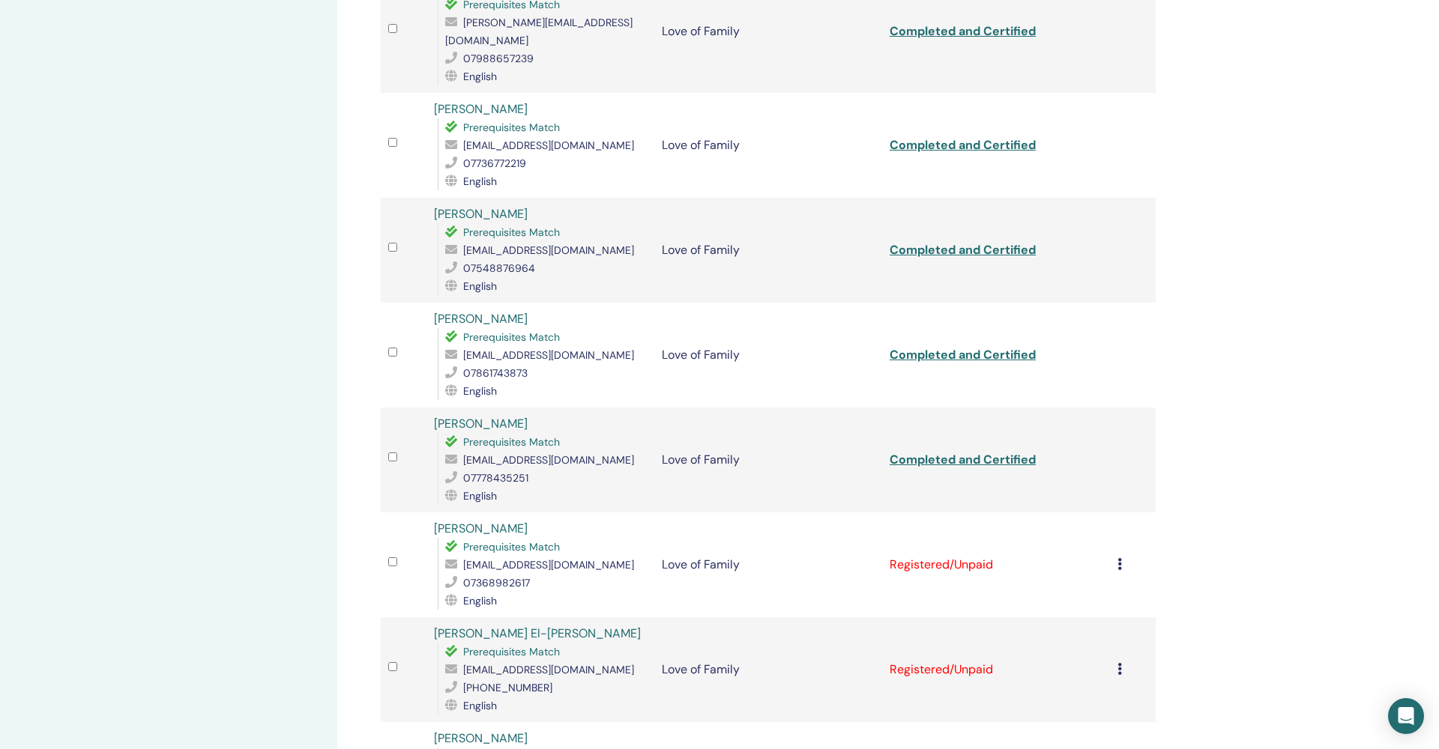
click at [1120, 558] on icon at bounding box center [1119, 564] width 4 height 12
click at [1091, 655] on p "Complete and Certify" at bounding box center [1100, 652] width 118 height 18
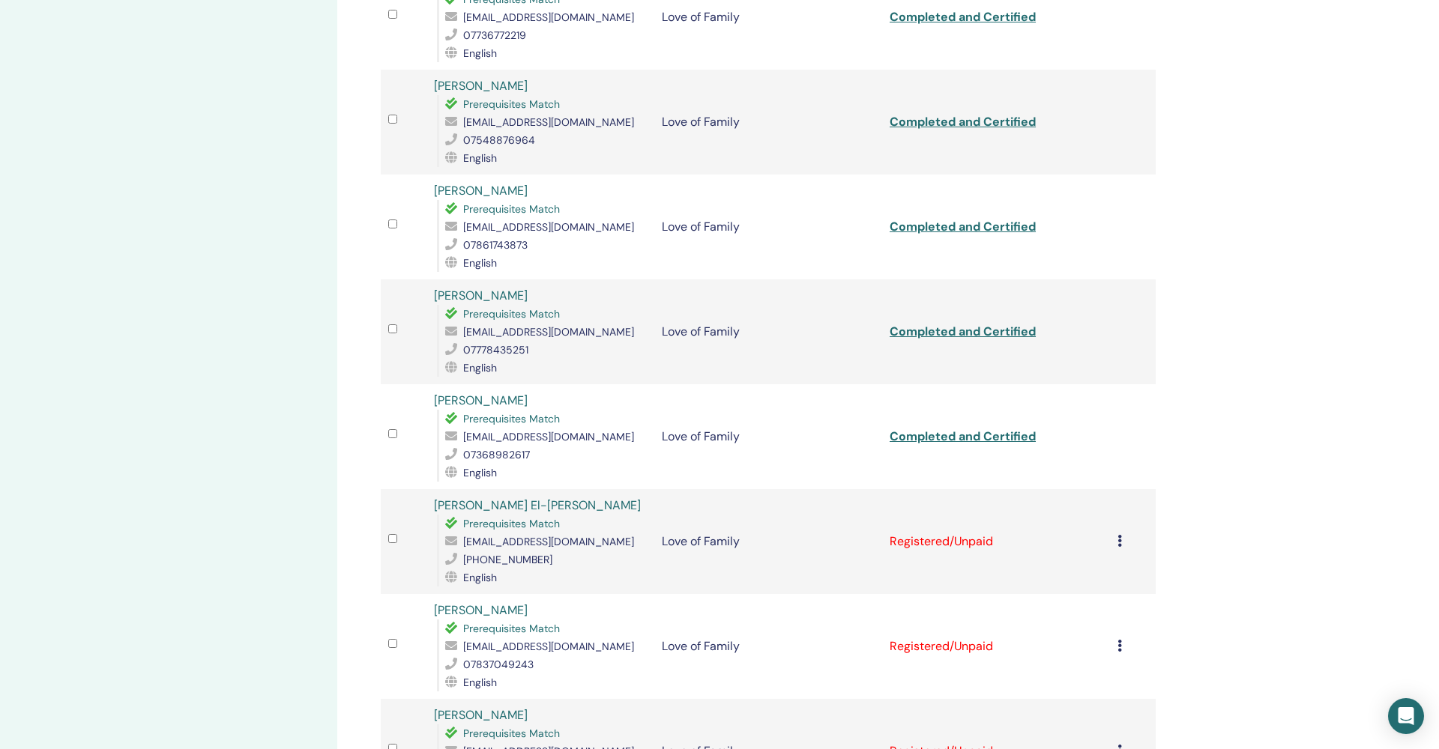
scroll to position [760, 0]
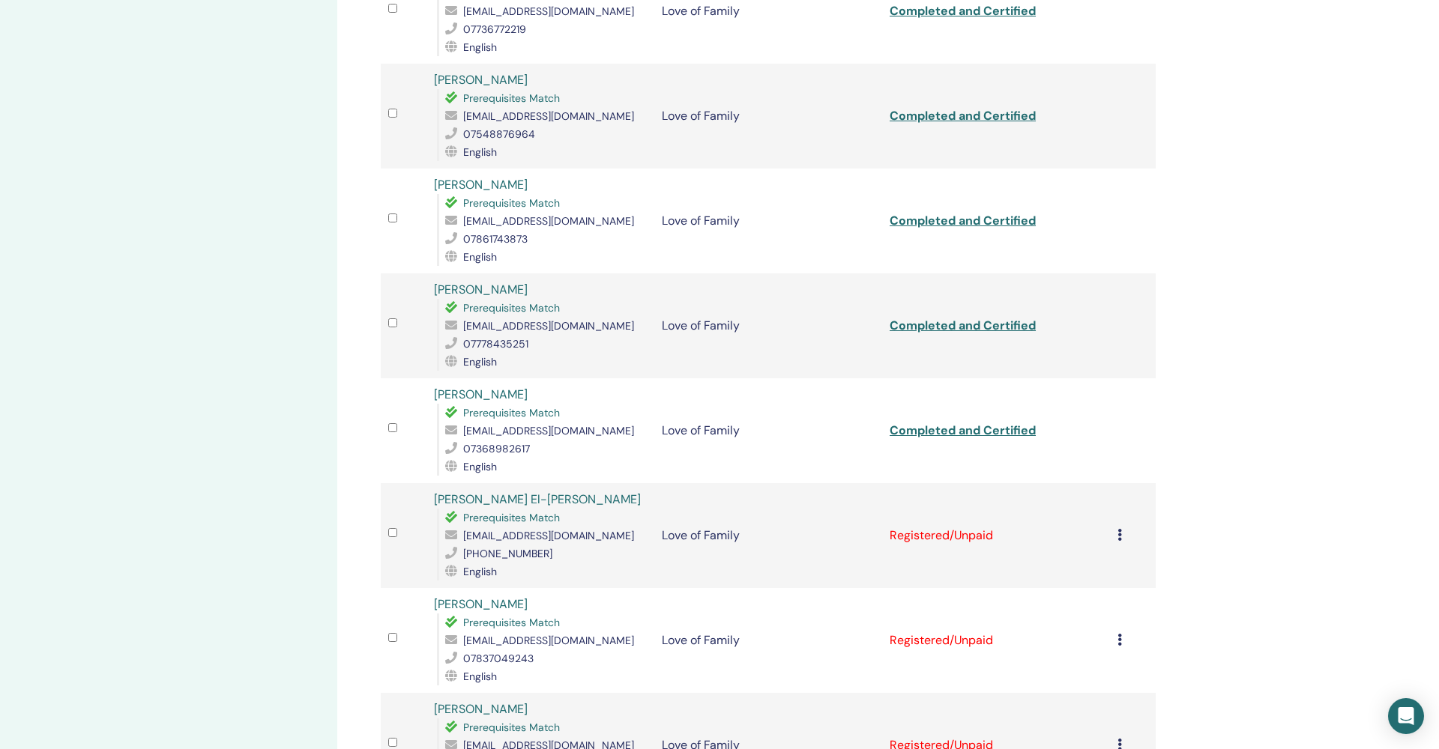
click at [1120, 529] on icon at bounding box center [1119, 535] width 4 height 12
click at [1079, 627] on p "Complete and Certify" at bounding box center [1100, 630] width 118 height 18
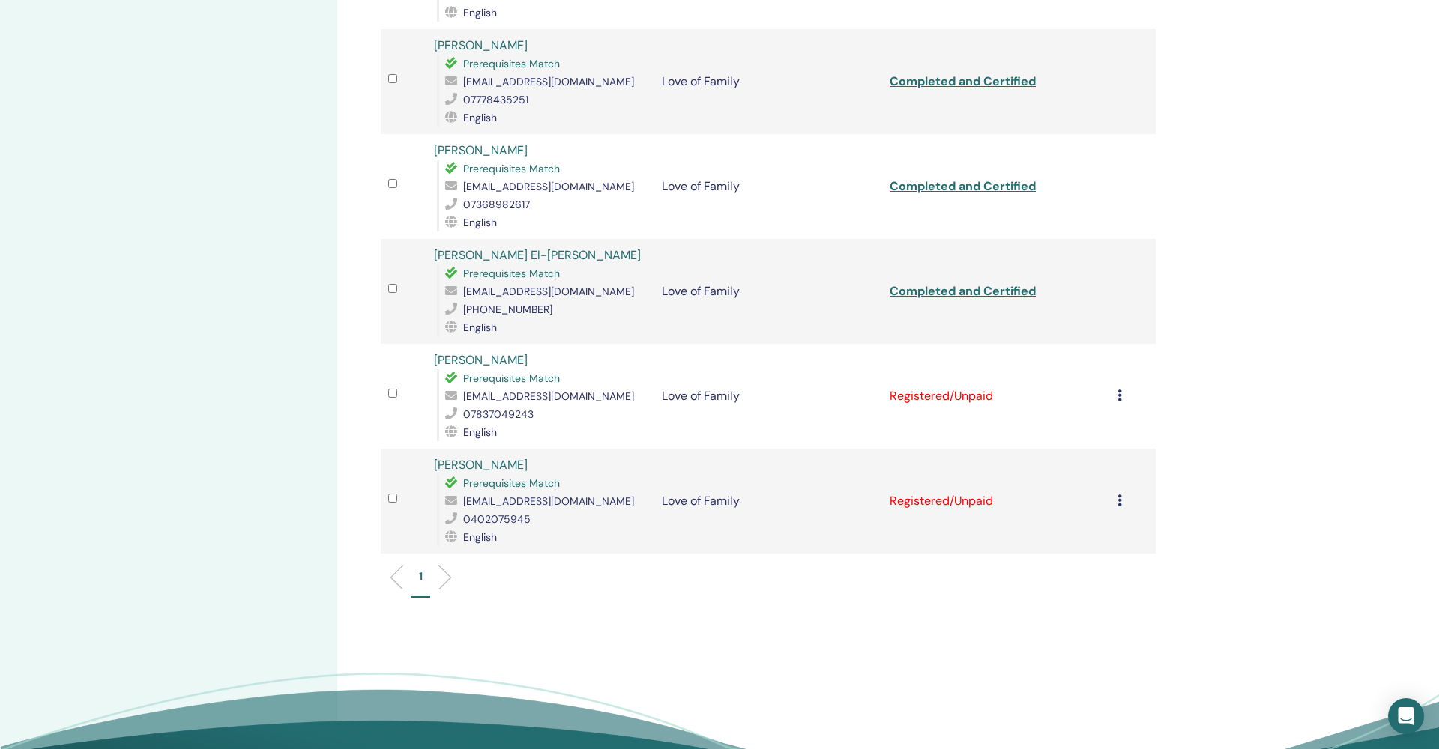
scroll to position [1021, 0]
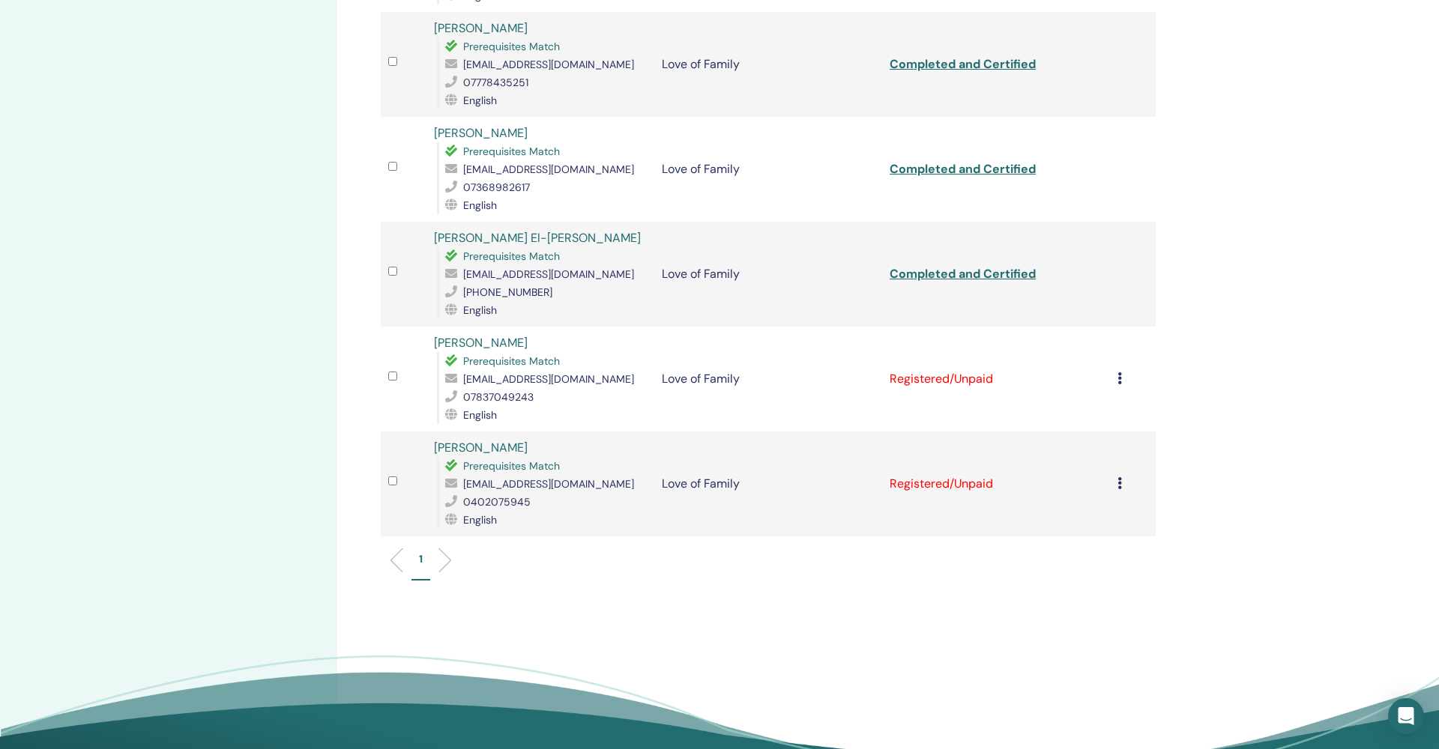
click at [1122, 370] on div "Cancel Registration Do not auto-certify Mark as Paid Mark as Unpaid Mark as Abs…" at bounding box center [1132, 379] width 31 height 18
click at [1084, 478] on p "Complete and Certify" at bounding box center [1101, 472] width 118 height 18
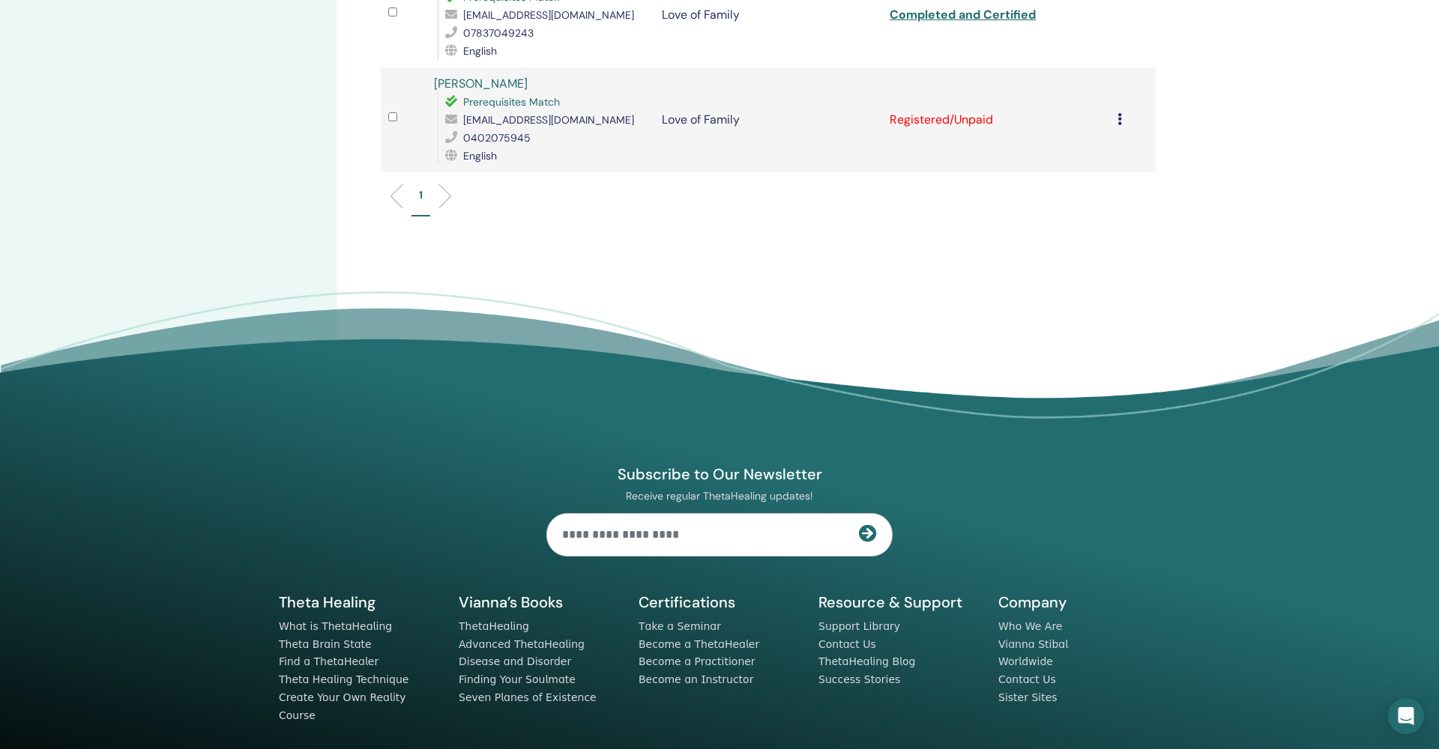
scroll to position [1385, 0]
click at [1121, 114] on icon at bounding box center [1119, 120] width 4 height 12
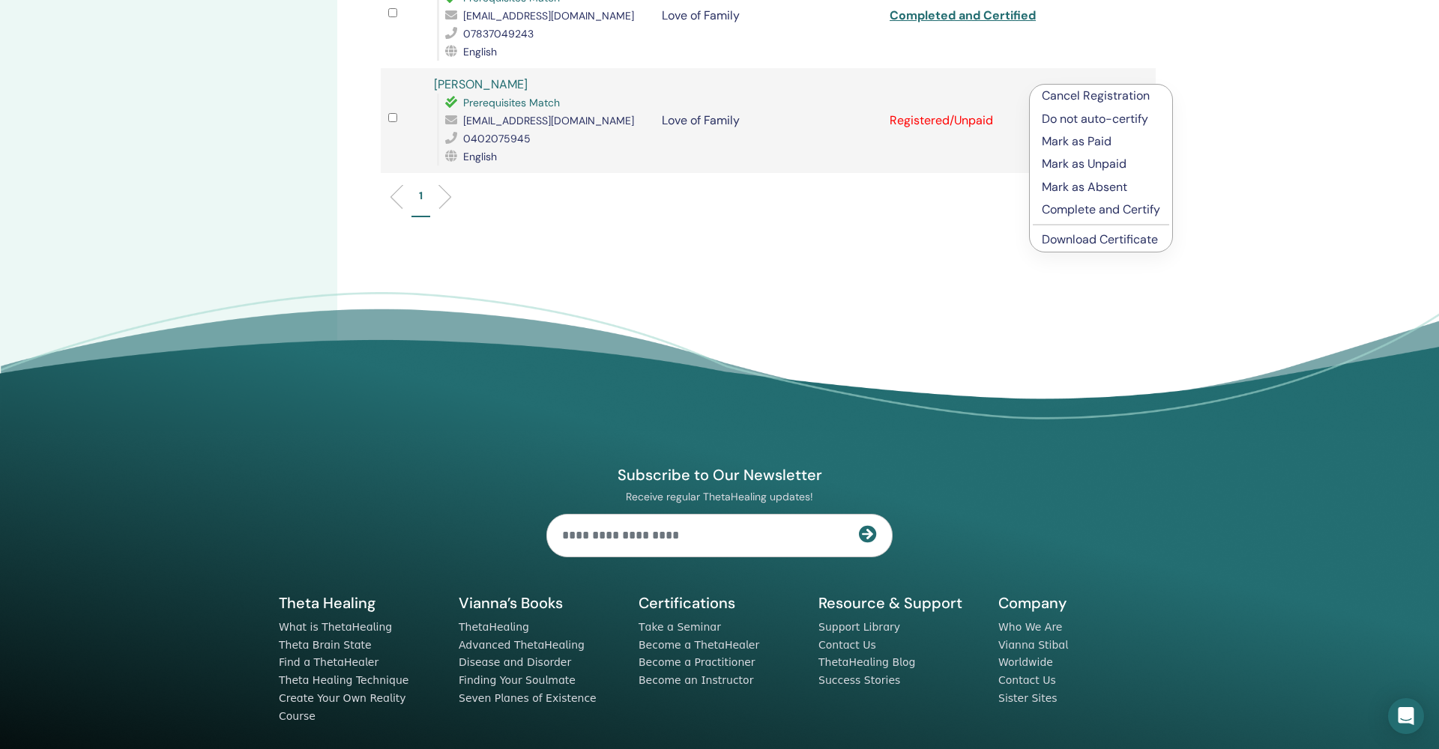
click at [1076, 217] on p "Complete and Certify" at bounding box center [1101, 210] width 118 height 18
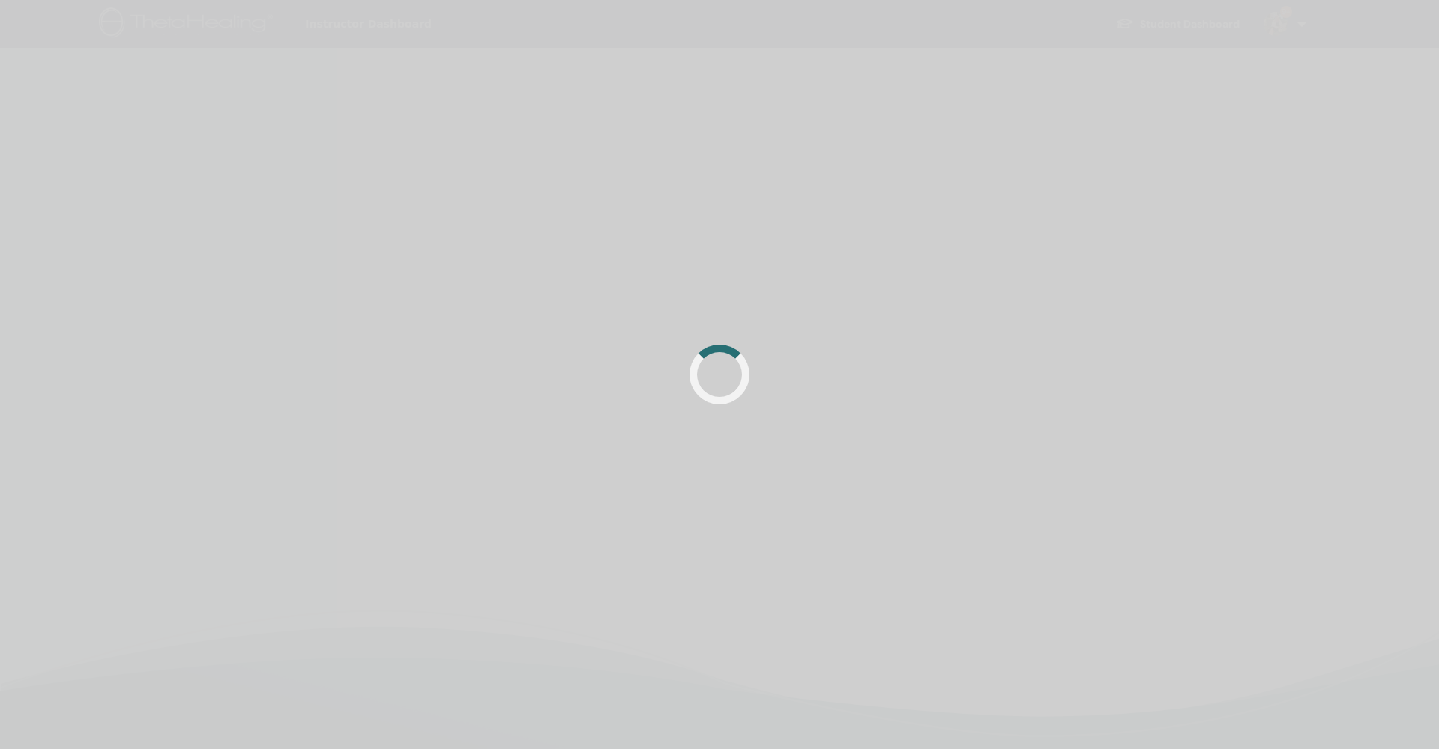
scroll to position [353, 0]
